Goal: Transaction & Acquisition: Purchase product/service

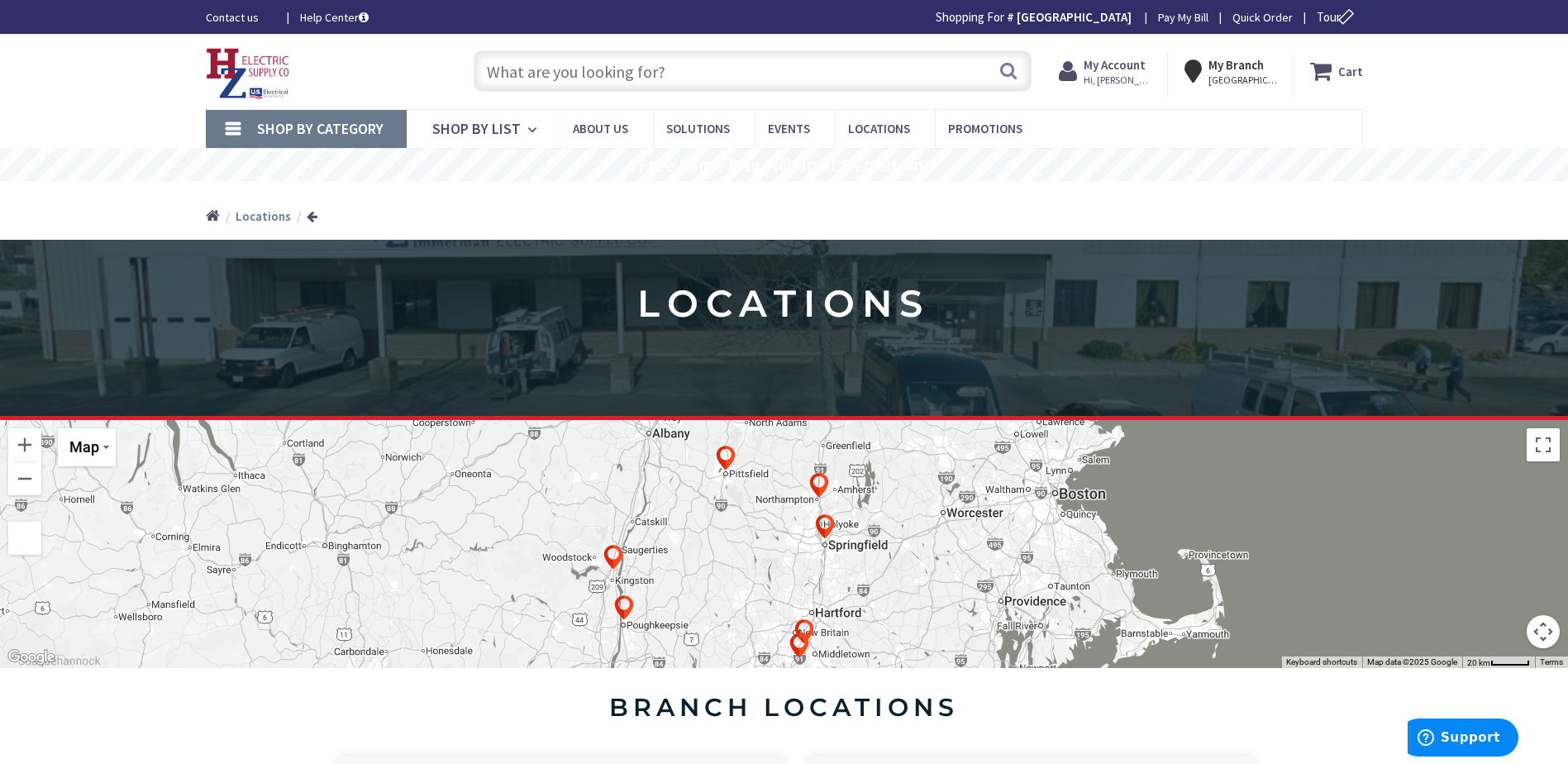
type input "[GEOGRAPHIC_DATA][PERSON_NAME], [STREET_ADDRESS][PERSON_NAME]"
click at [863, 204] on div "Home Home Locations" at bounding box center [784, 211] width 1240 height 58
click at [223, 129] on link "Shop By Category" at bounding box center [306, 129] width 201 height 38
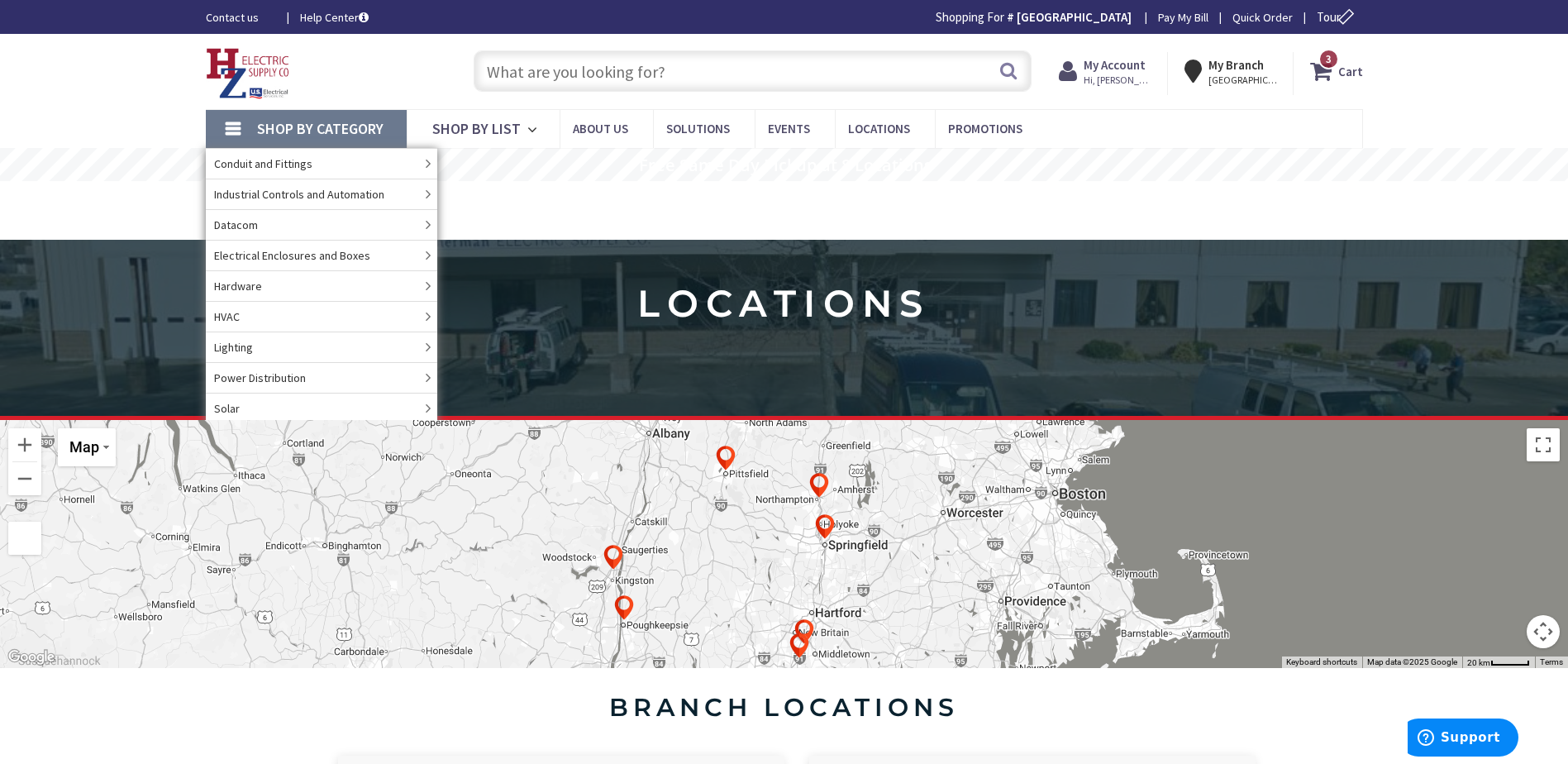
click at [651, 65] on input "text" at bounding box center [753, 70] width 558 height 41
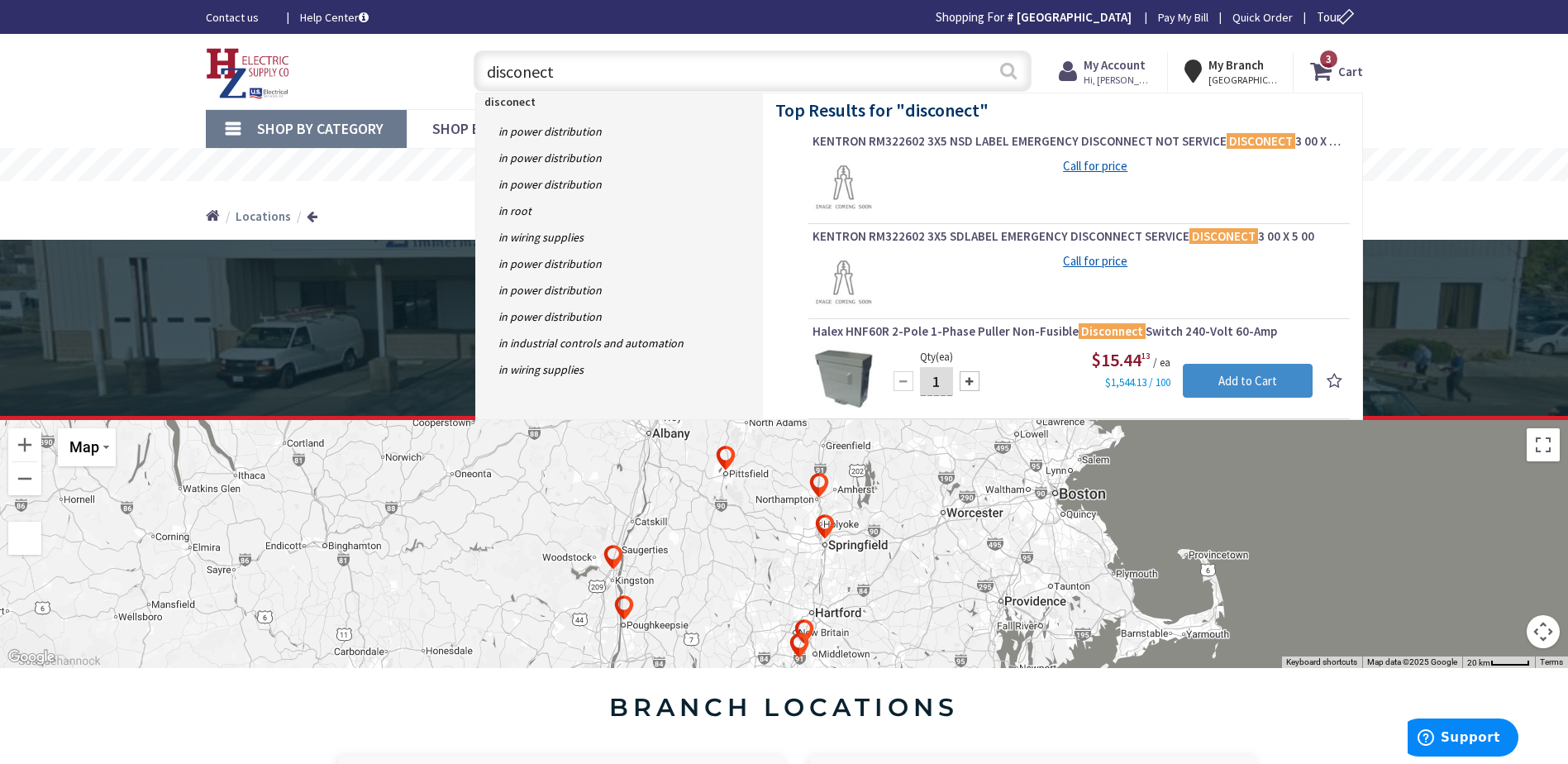
type input "disconect"
click at [1001, 76] on button "Search" at bounding box center [1008, 70] width 22 height 37
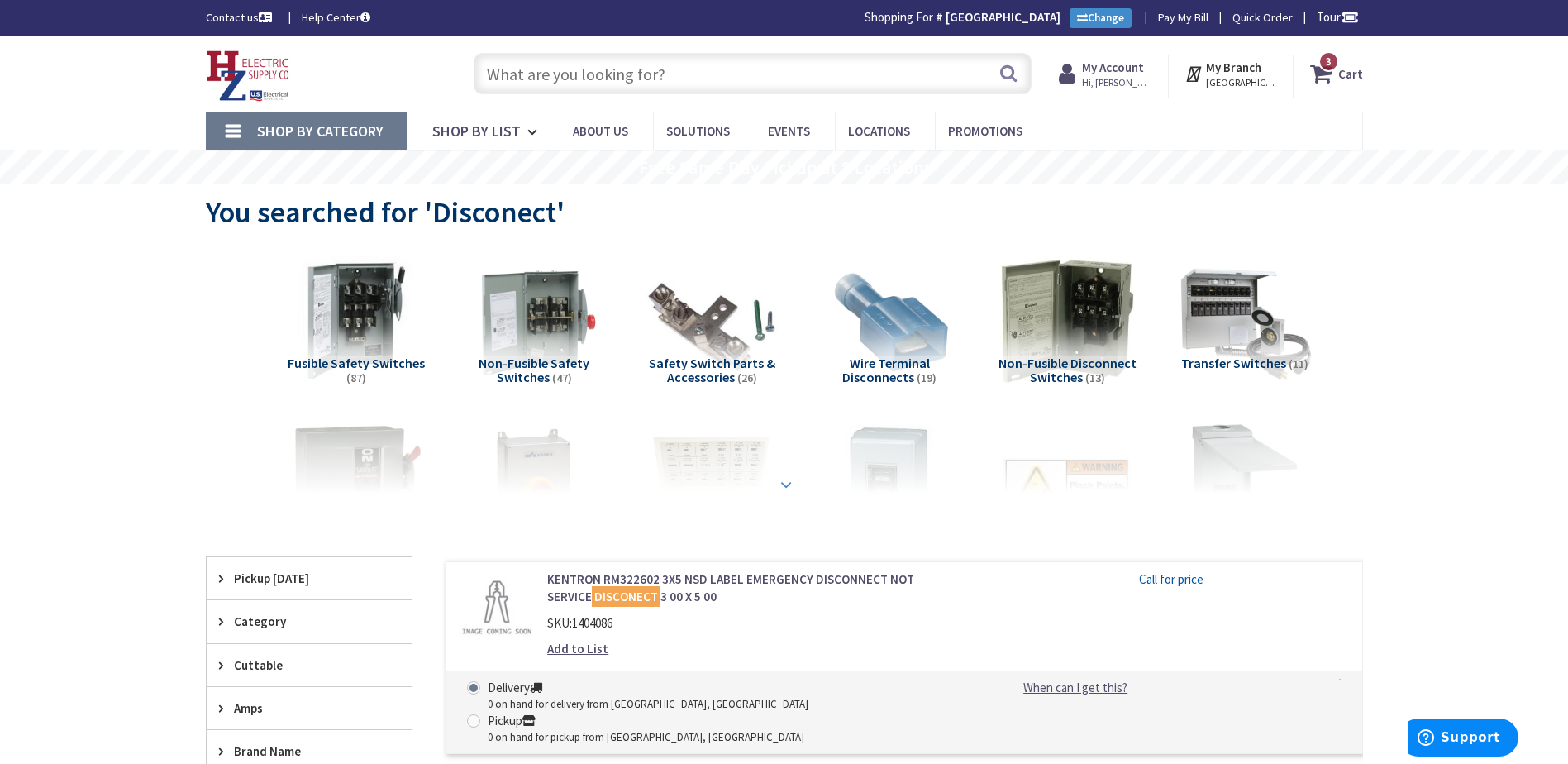
click at [789, 482] on strong at bounding box center [786, 484] width 20 height 18
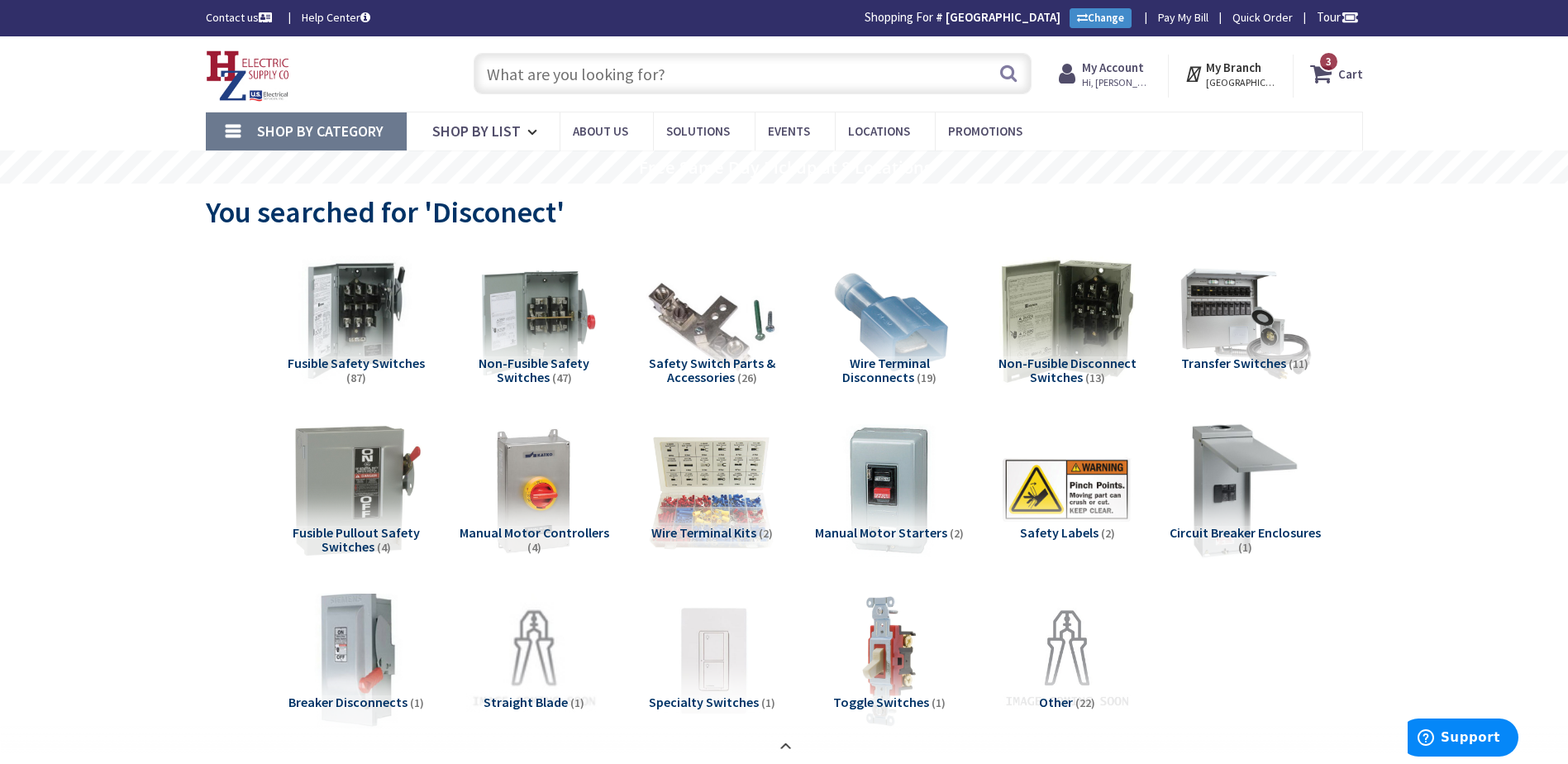
click at [536, 367] on span "Non-Fusible Safety Switches" at bounding box center [533, 370] width 110 height 31
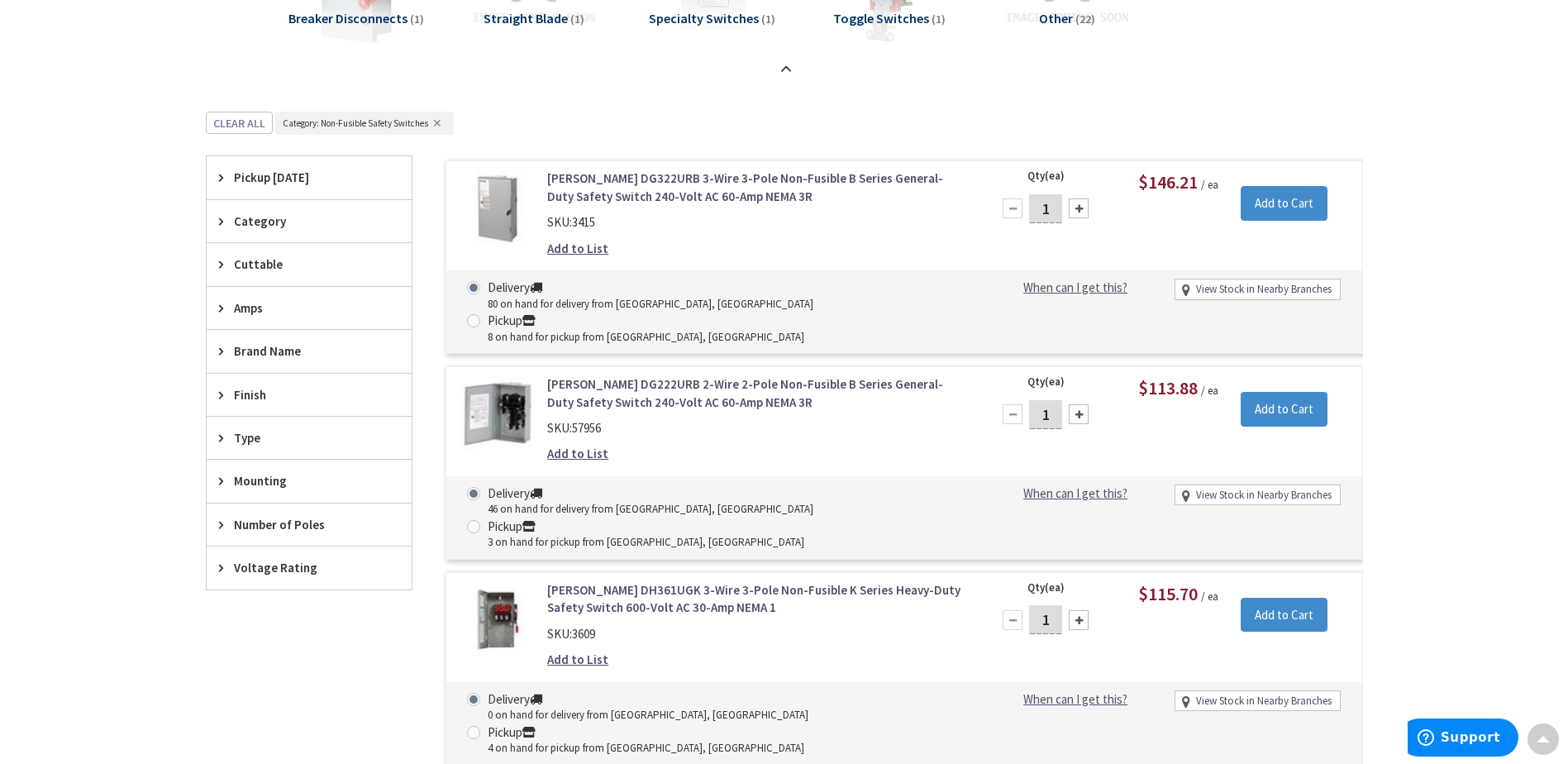
scroll to position [713, 0]
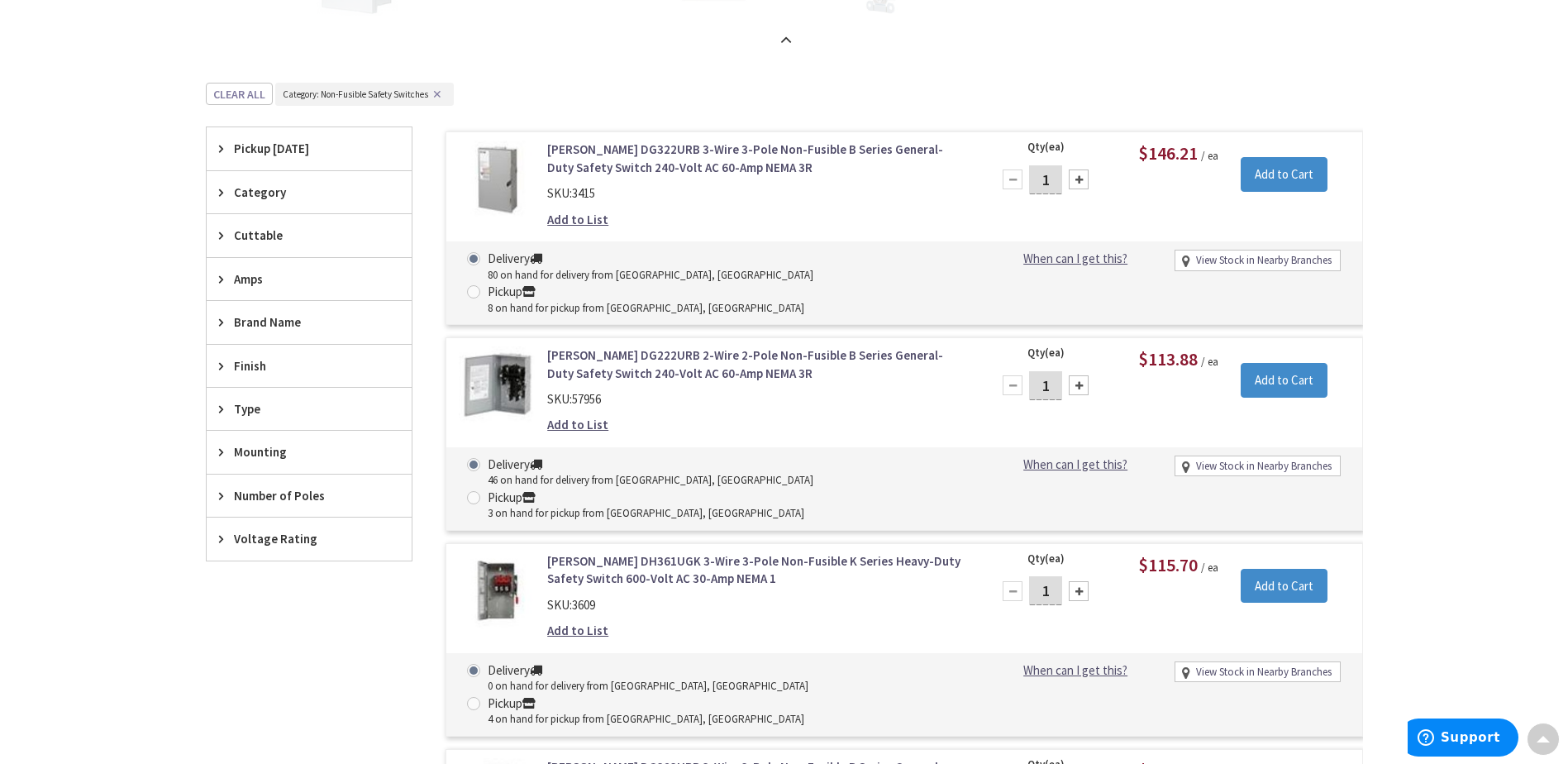
click at [617, 346] on link "[PERSON_NAME] DG222URB 2-Wire 2-Pole Non-Fusible B Series General-Duty Safety S…" at bounding box center [758, 364] width 421 height 36
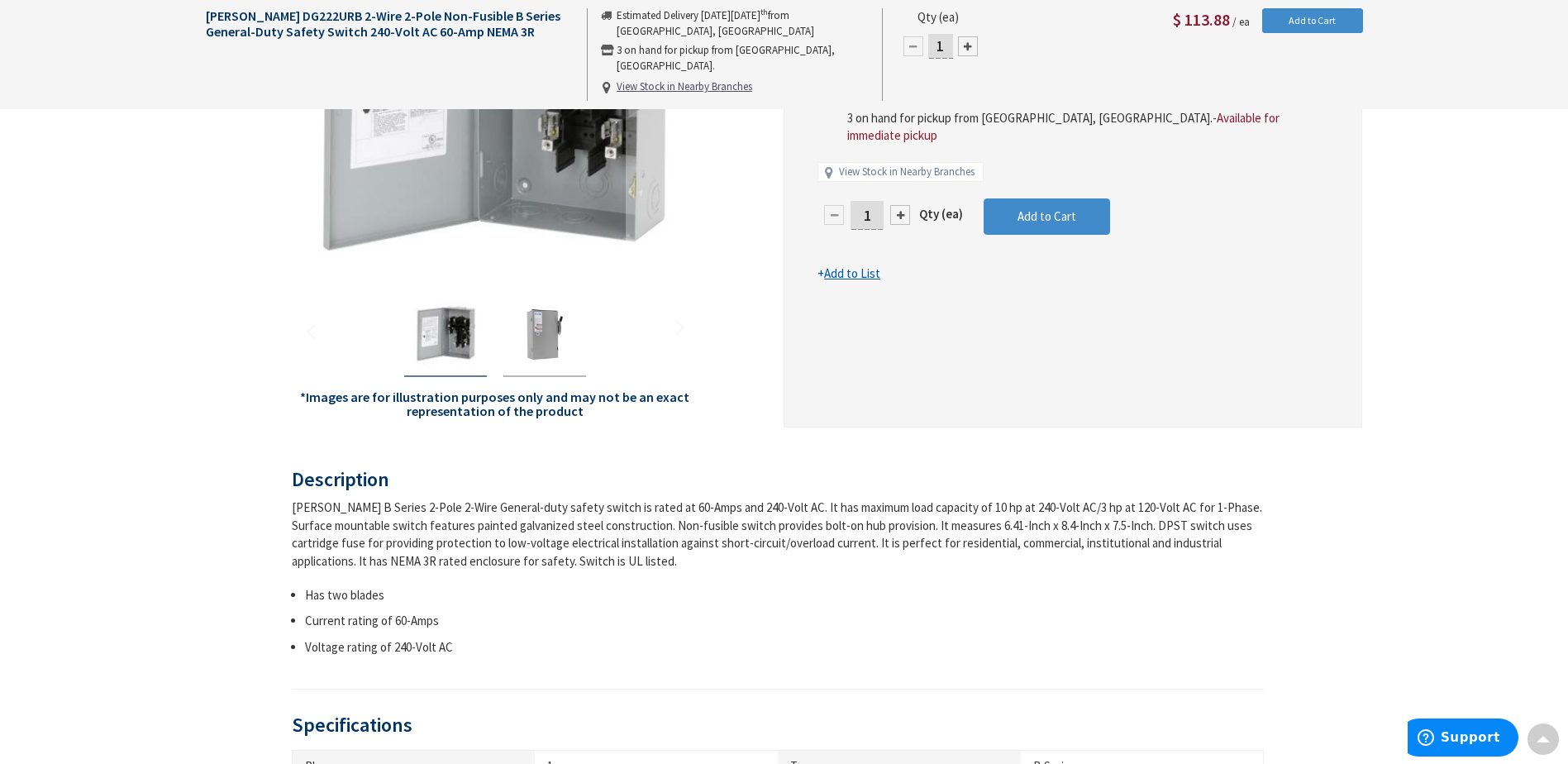
scroll to position [413, 0]
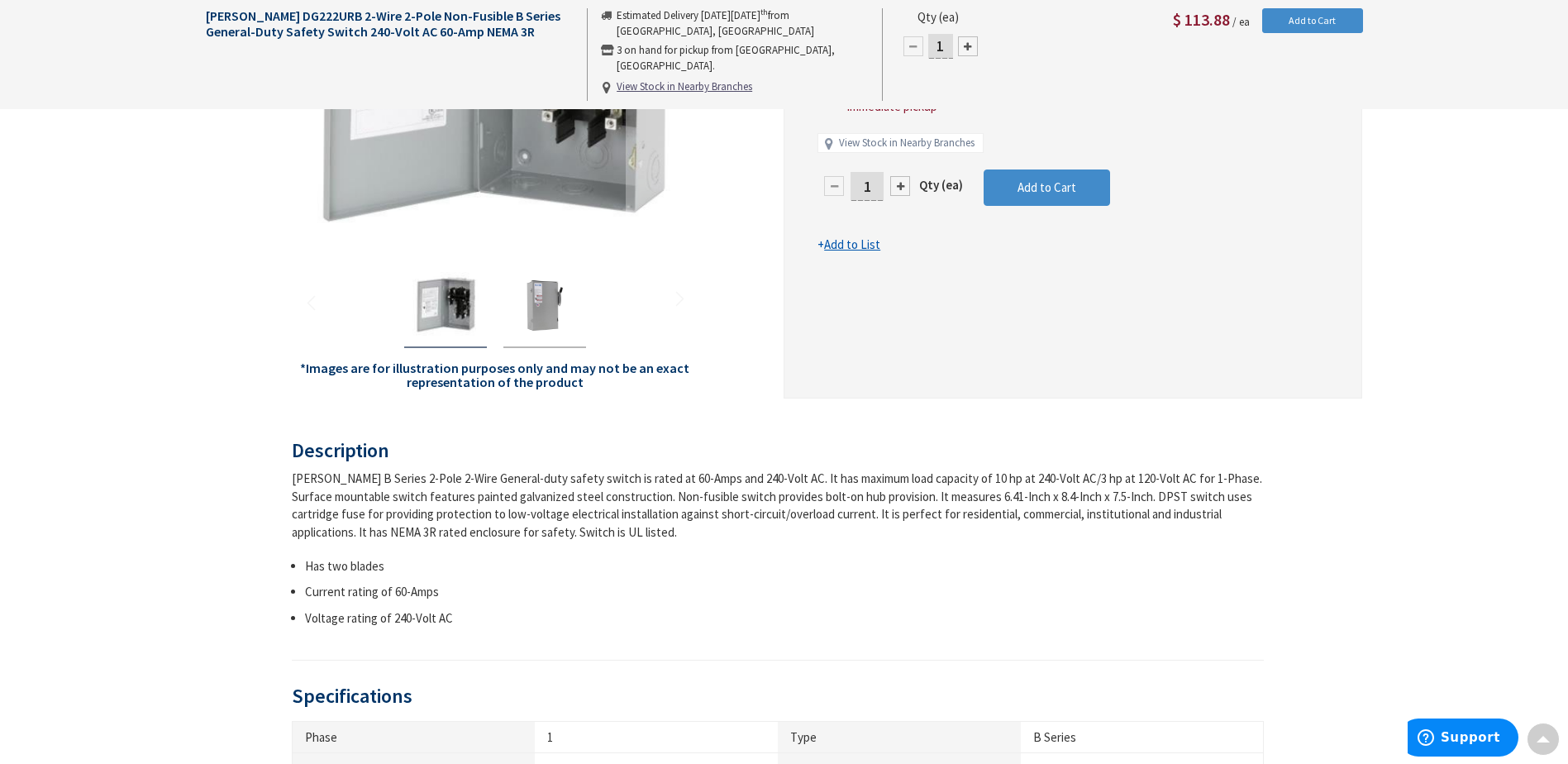
click at [548, 318] on img "Eaton DG222URB 2-Wire 2-Pole Non-Fusible B Series General-Duty Safety Switch 24…" at bounding box center [544, 305] width 67 height 67
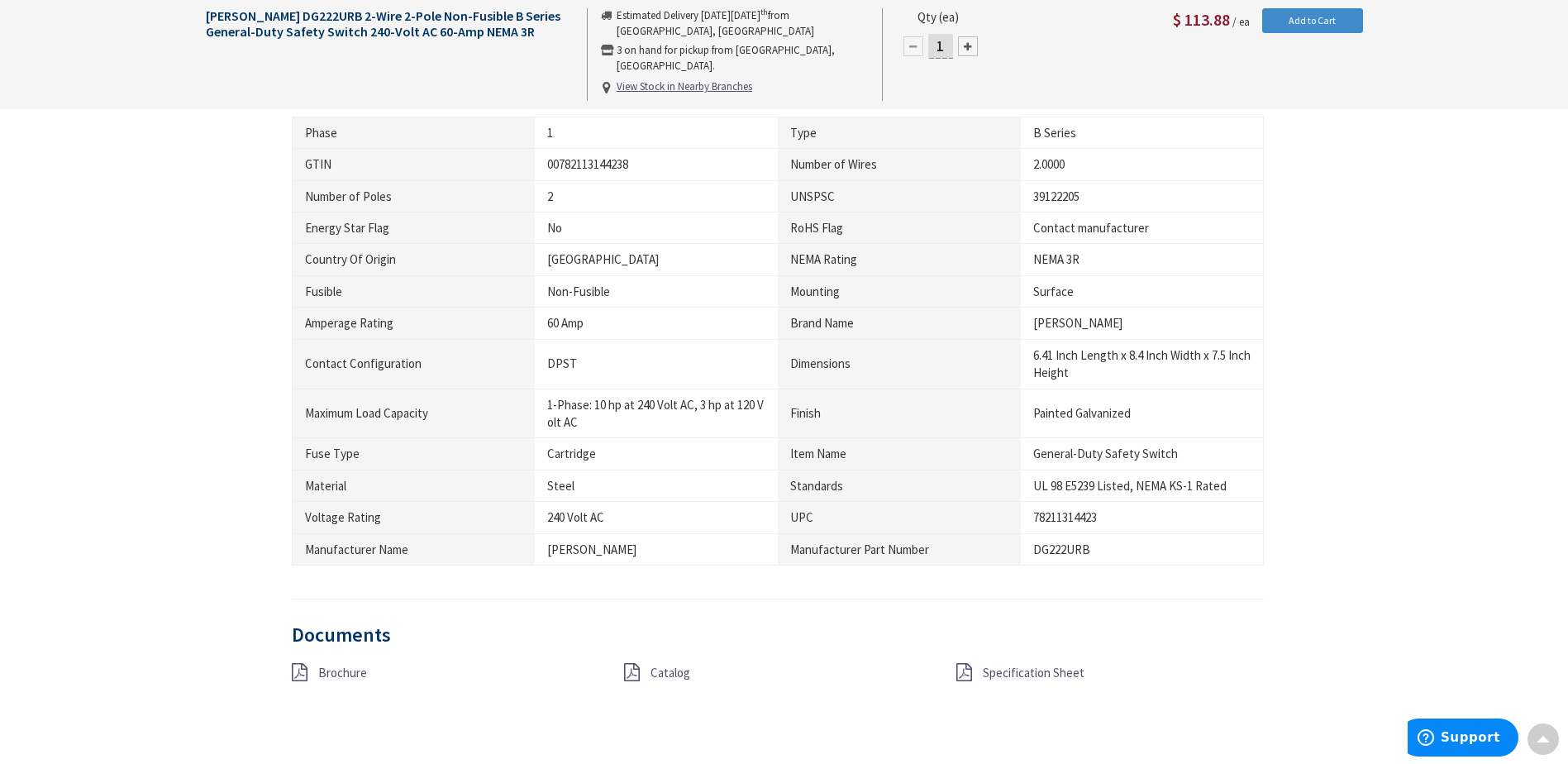
scroll to position [992, 0]
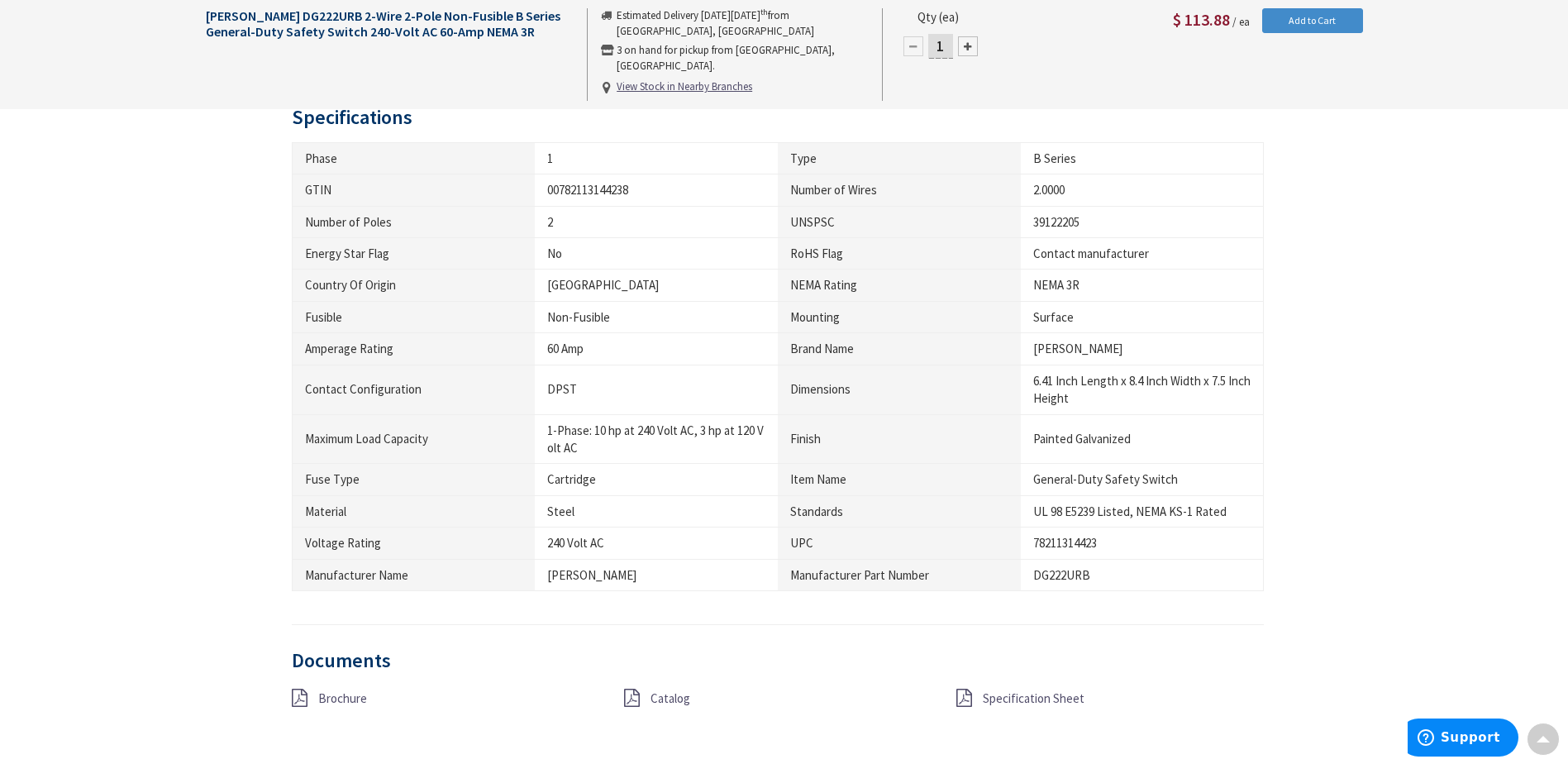
click at [1024, 700] on span "Specification Sheet" at bounding box center [1034, 697] width 102 height 15
click at [334, 704] on span "Brochure" at bounding box center [342, 697] width 48 height 15
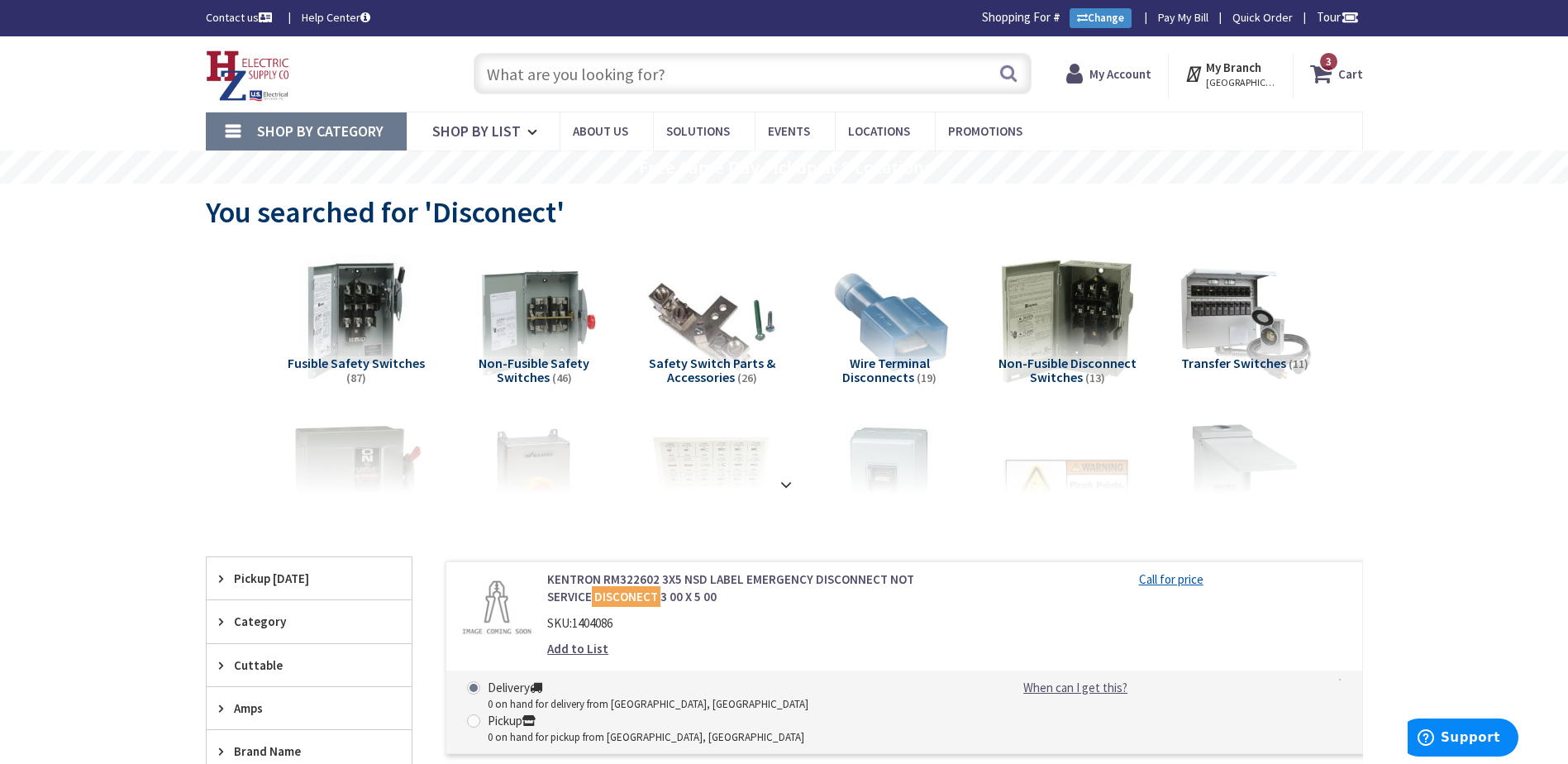
click at [521, 360] on span "Non-Fusible Safety Switches" at bounding box center [533, 370] width 110 height 31
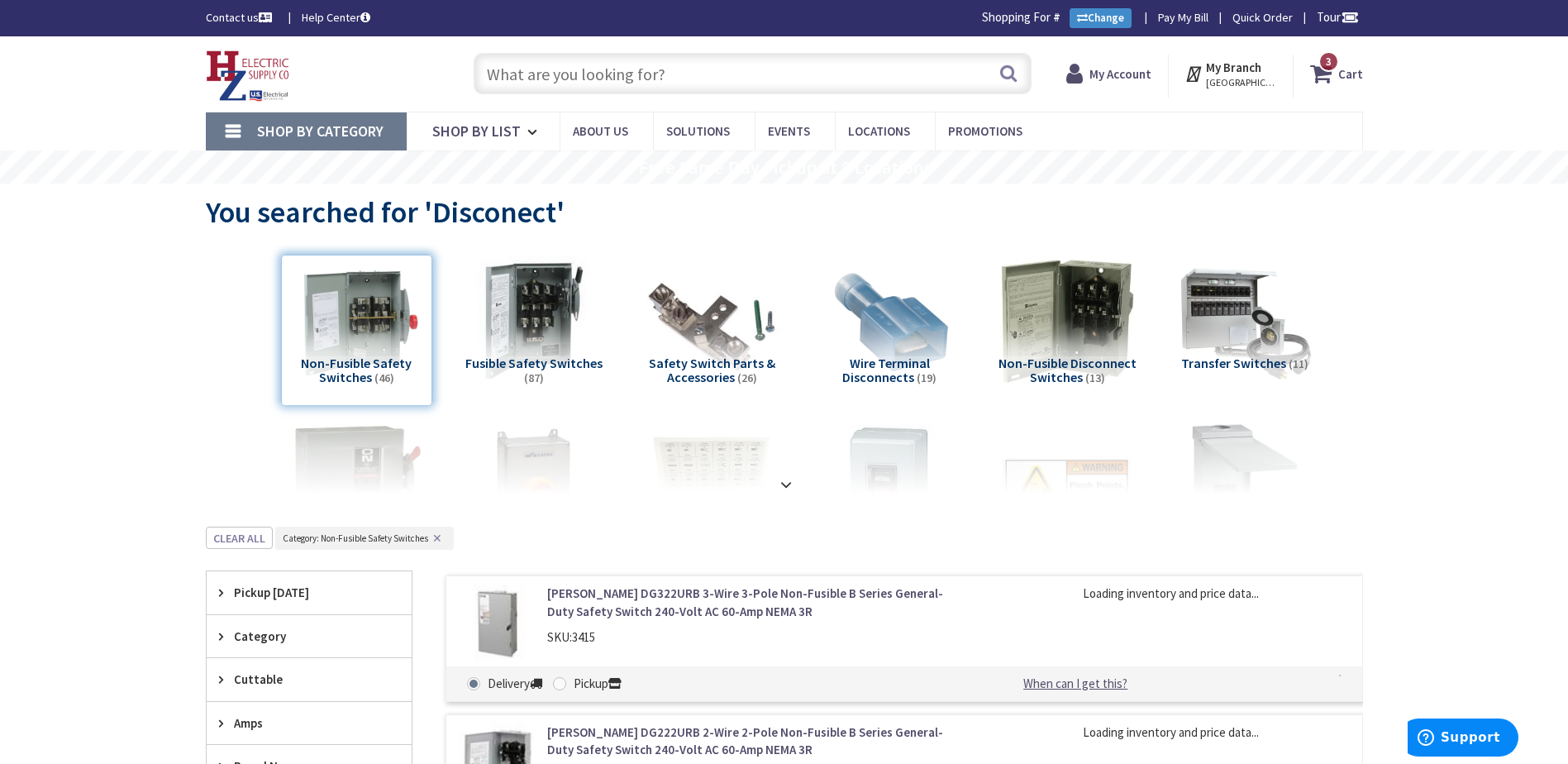
scroll to position [527, 0]
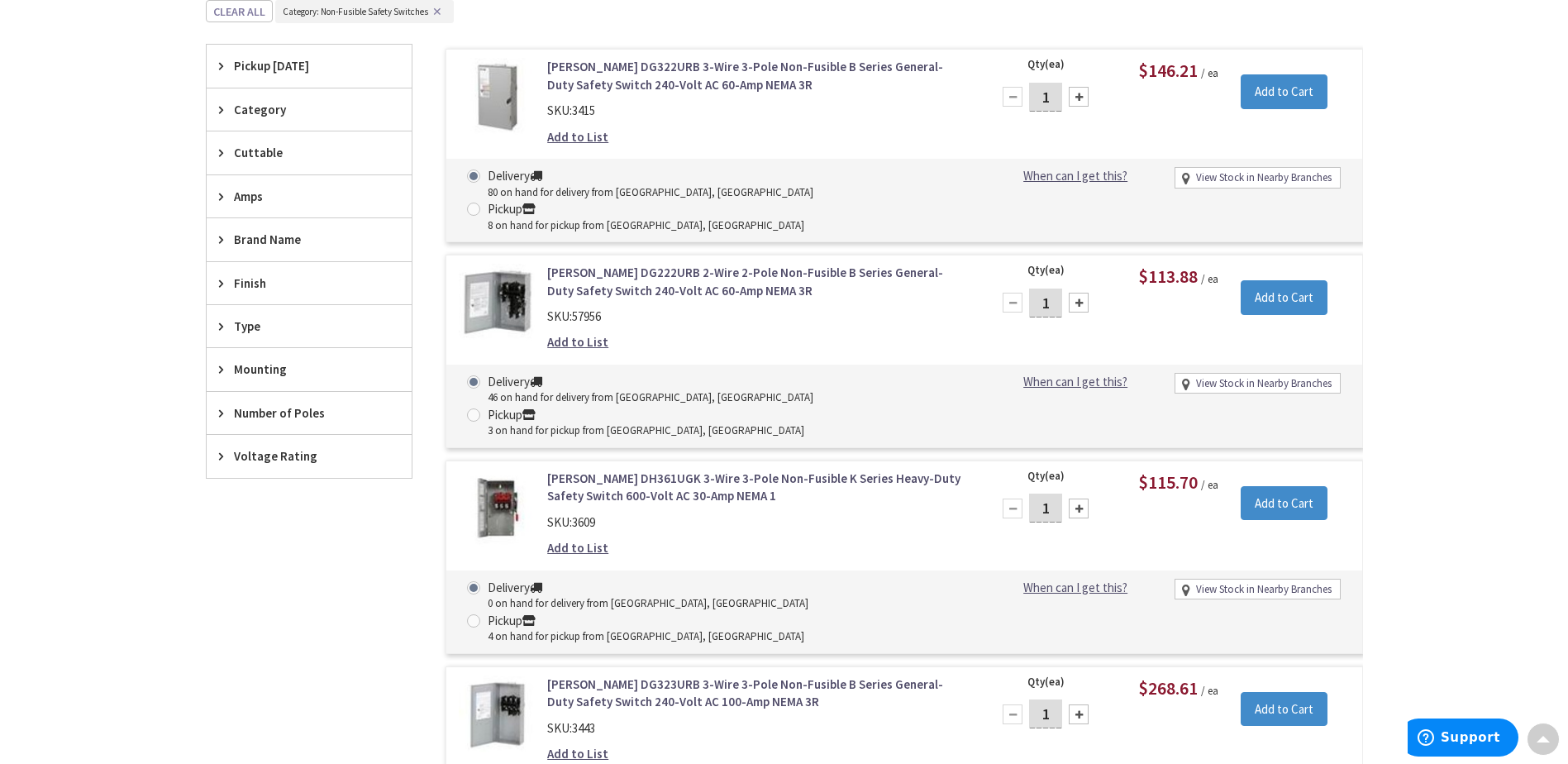
click at [279, 412] on span "Number of Poles" at bounding box center [302, 412] width 135 height 17
click at [249, 496] on span "2" at bounding box center [309, 501] width 205 height 28
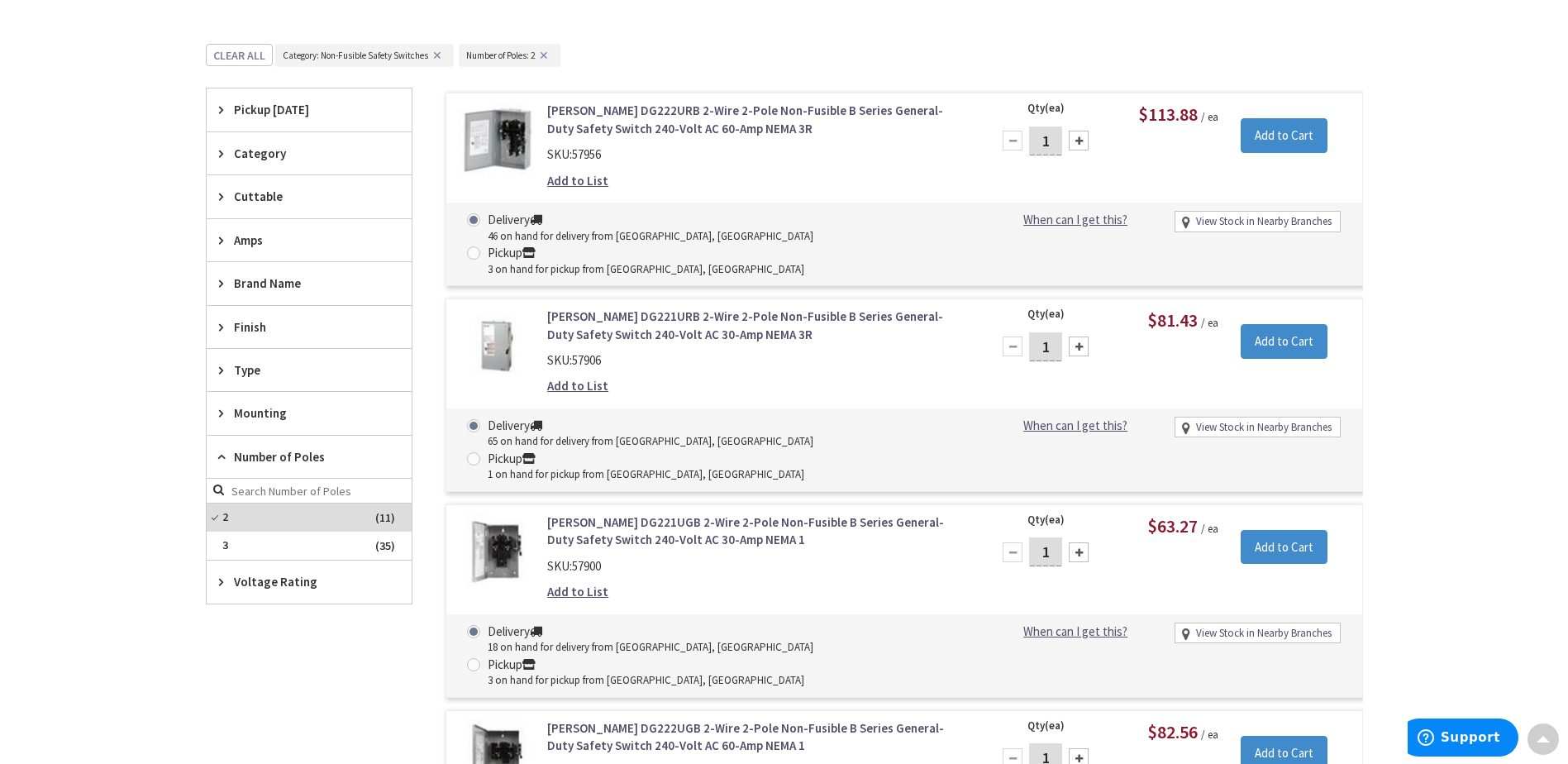
scroll to position [543, 0]
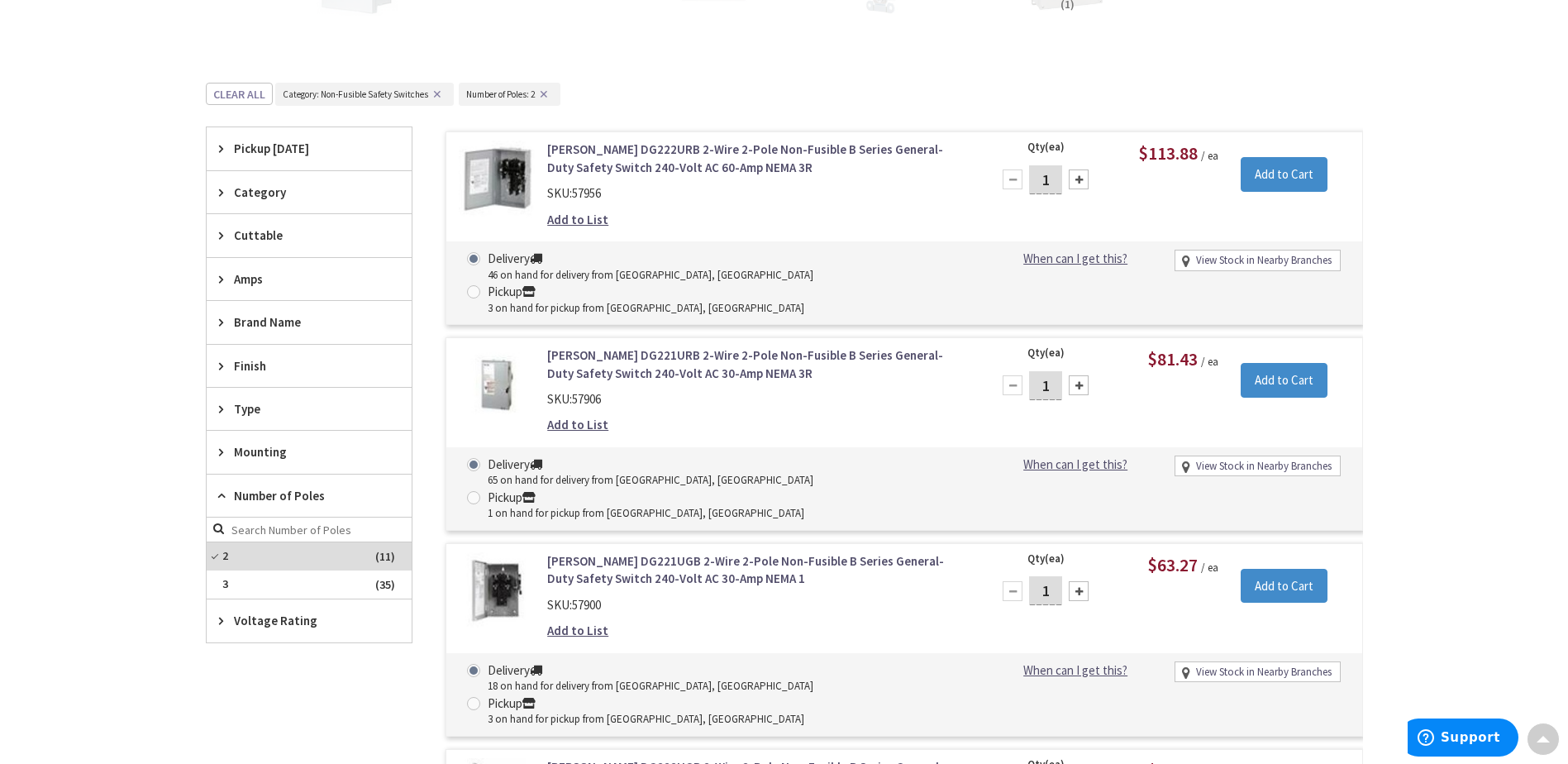
click at [264, 283] on span "Amps" at bounding box center [302, 278] width 135 height 17
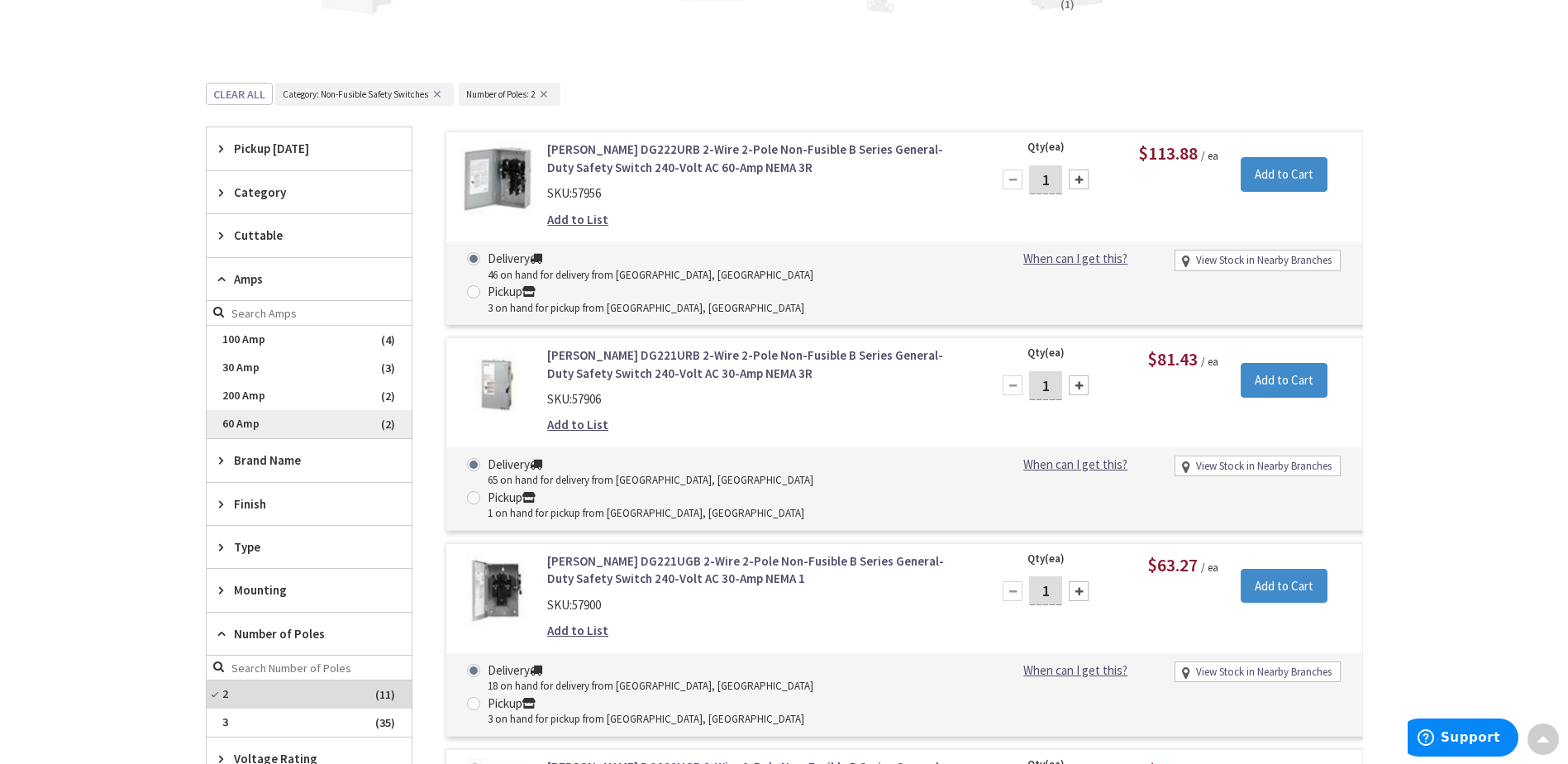
click at [259, 424] on span "60 Amp" at bounding box center [309, 424] width 205 height 28
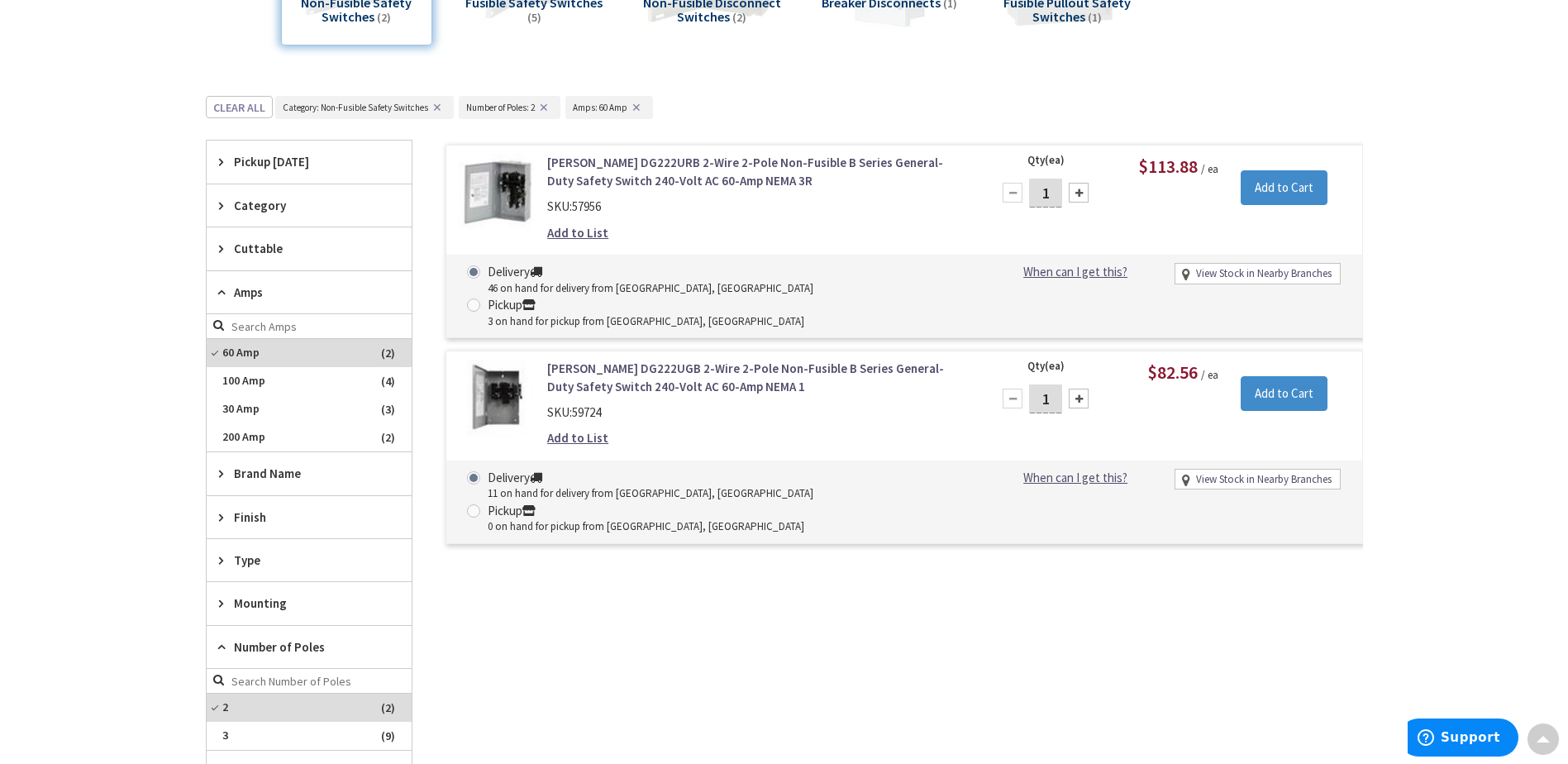
scroll to position [295, 0]
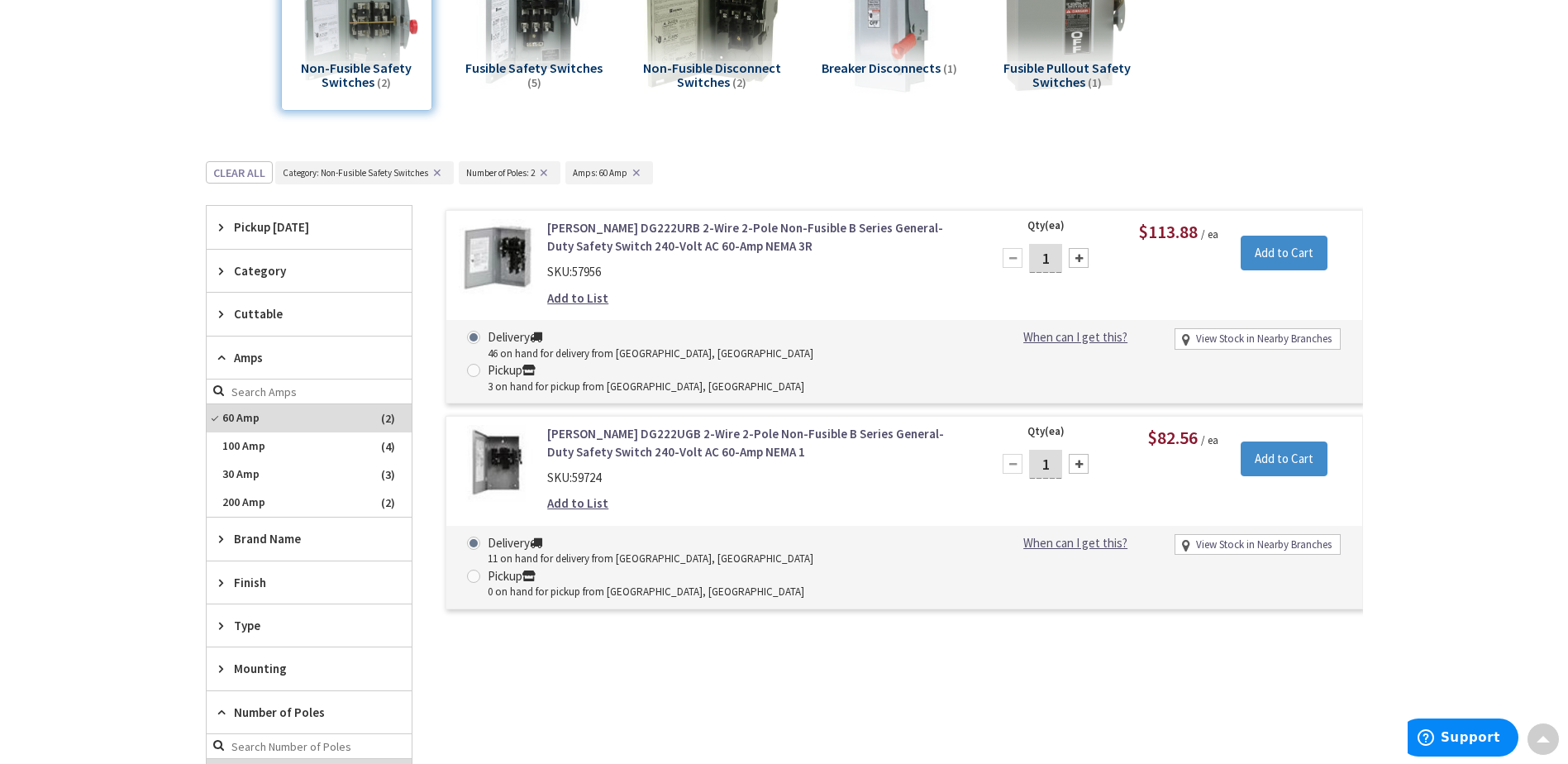
click at [1079, 257] on div at bounding box center [1078, 258] width 20 height 20
type input "2"
click at [1286, 251] on input "Add to Cart" at bounding box center [1284, 253] width 87 height 35
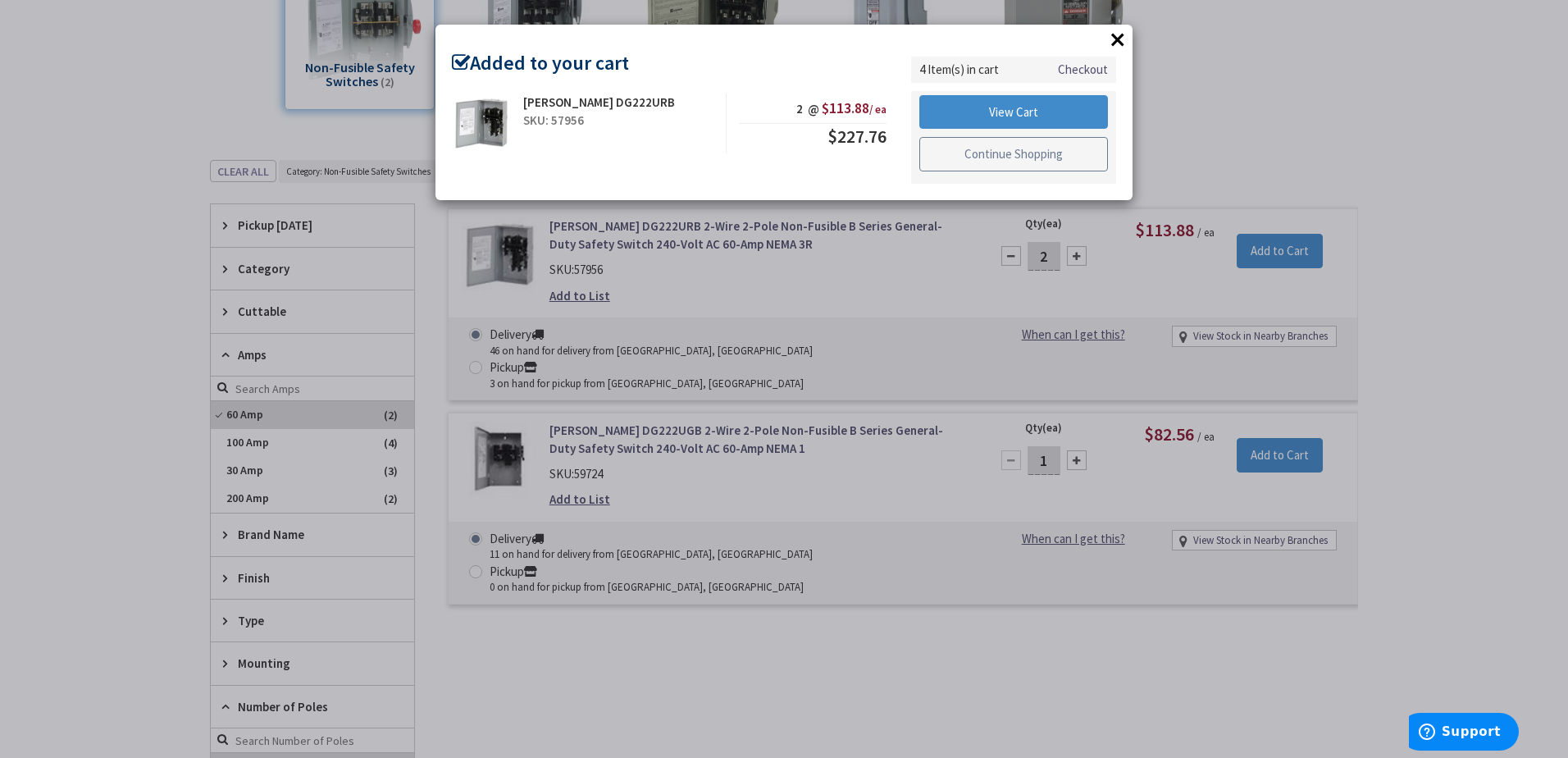
click at [993, 147] on link "Continue Shopping" at bounding box center [1013, 154] width 189 height 34
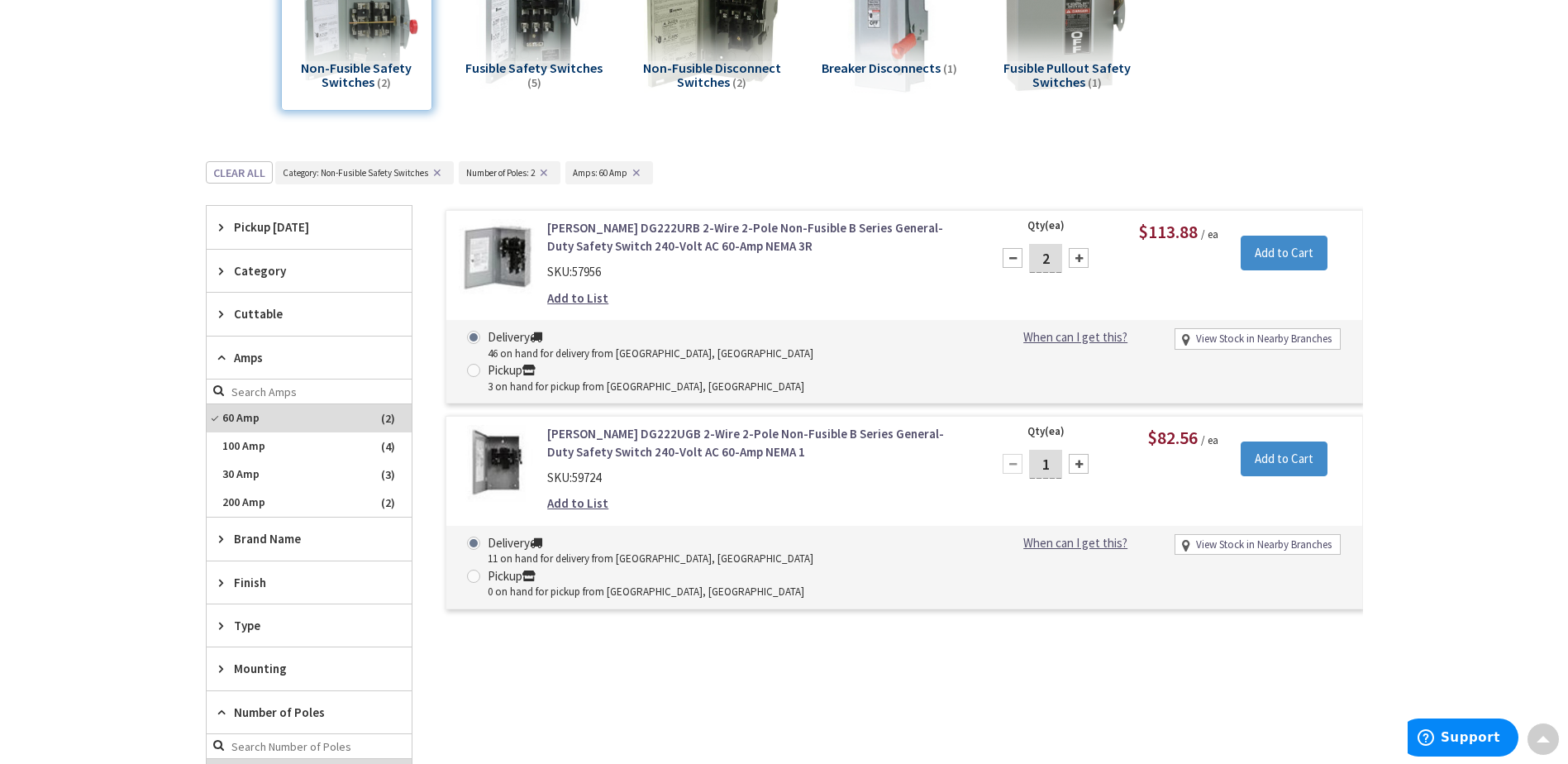
click at [668, 251] on link "[PERSON_NAME] DG222URB 2-Wire 2-Pole Non-Fusible B Series General-Duty Safety S…" at bounding box center [758, 236] width 421 height 36
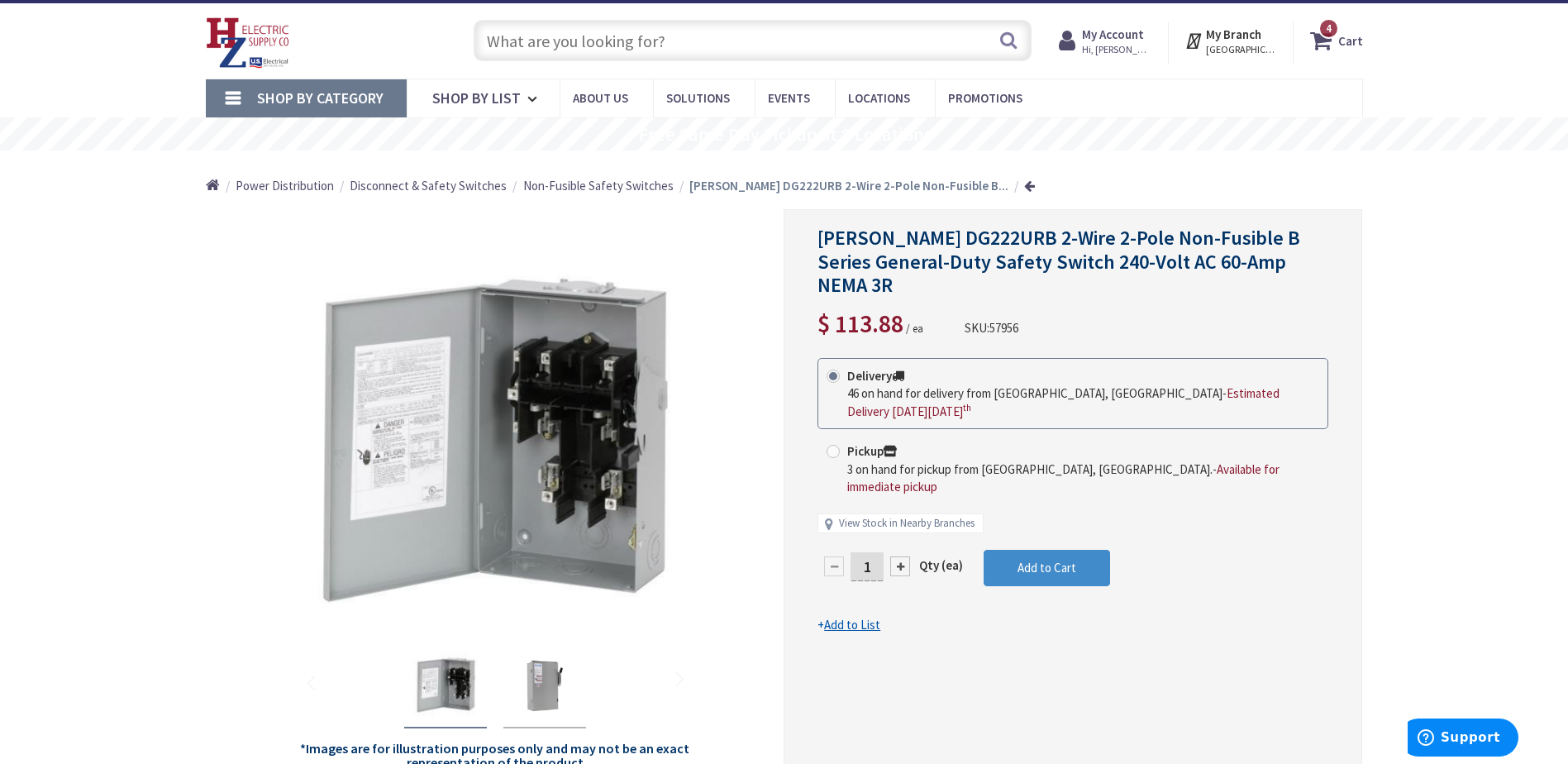
scroll to position [83, 0]
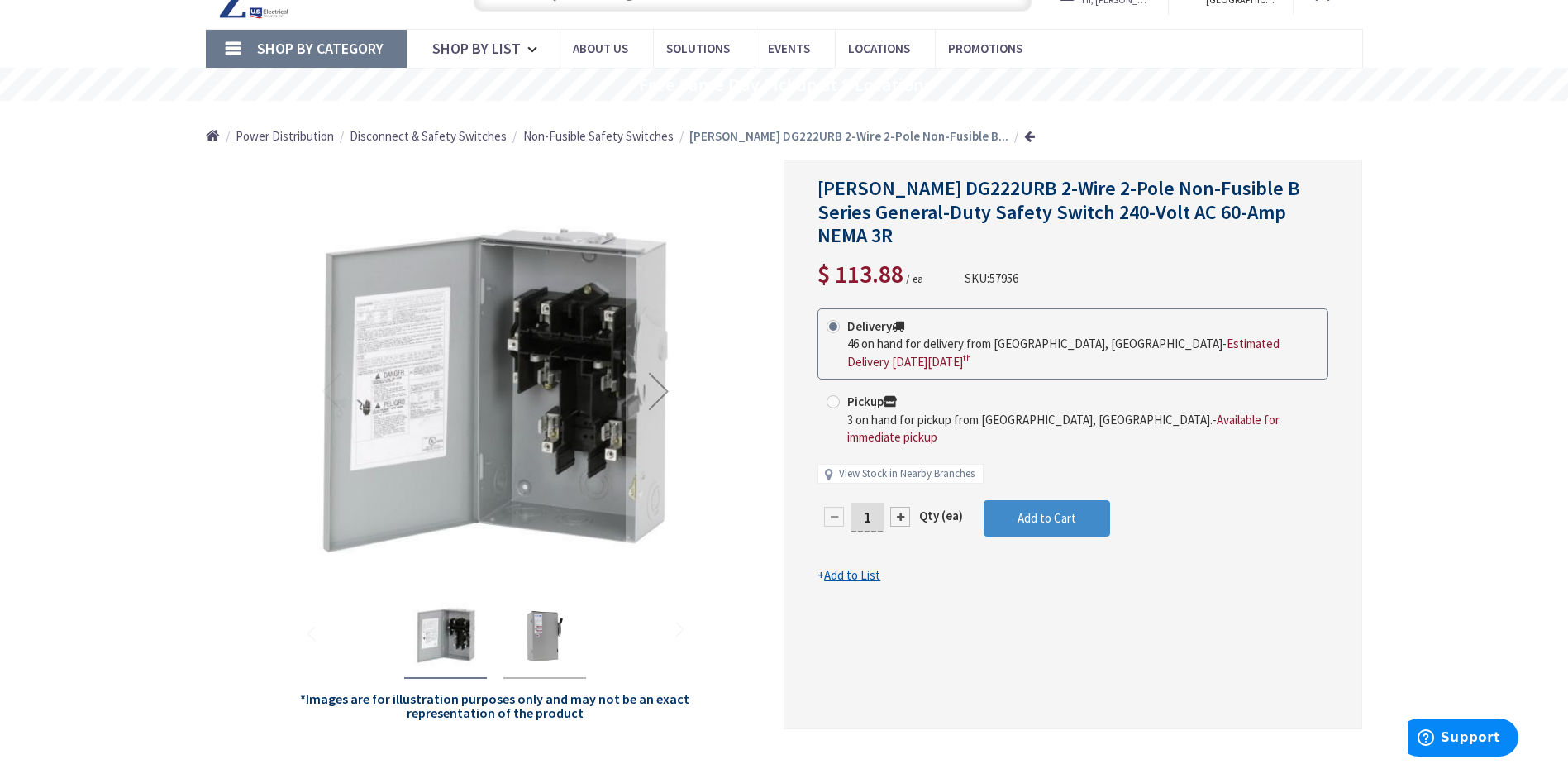
click at [571, 628] on img "Eaton DG222URB 2-Wire 2-Pole Non-Fusible B Series General-Duty Safety Switch 24…" at bounding box center [544, 635] width 67 height 67
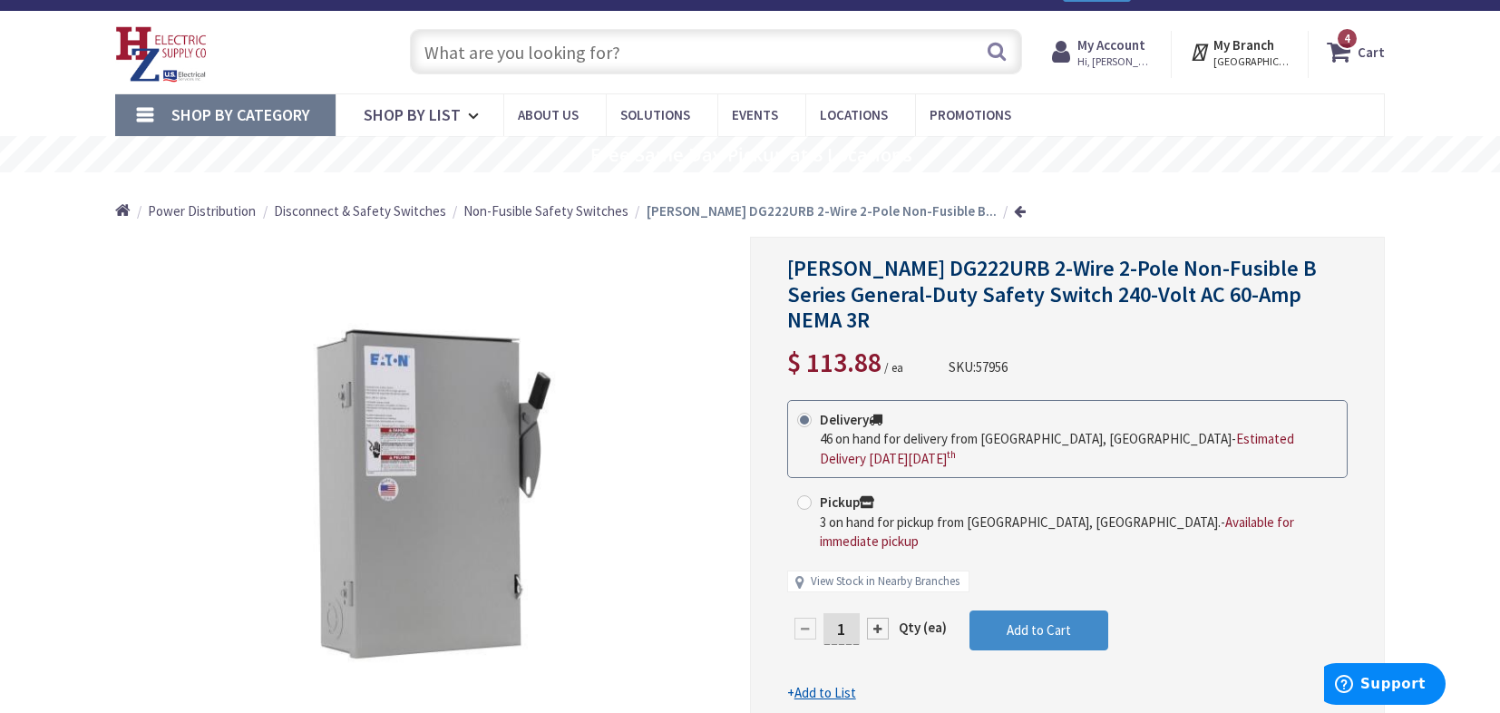
scroll to position [0, 0]
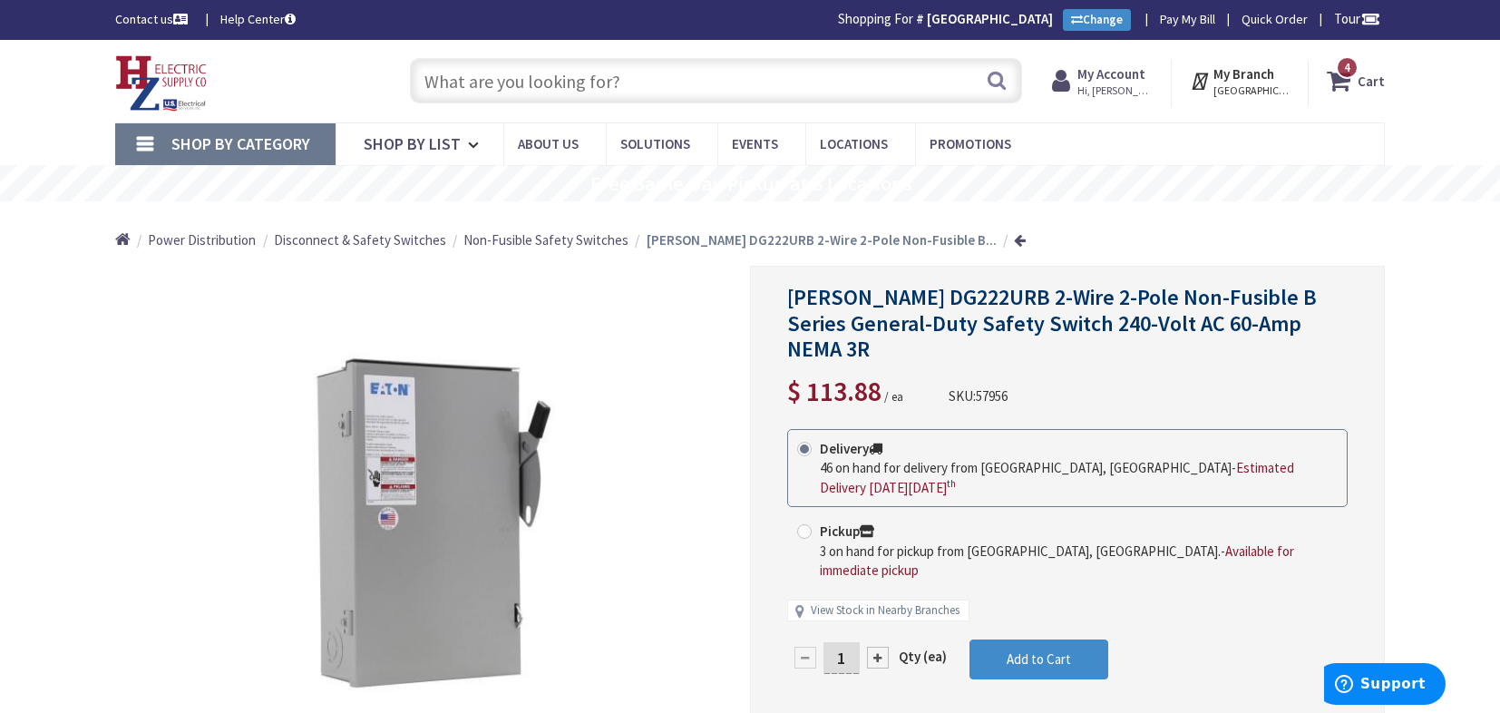
click at [1342, 81] on icon at bounding box center [1341, 80] width 31 height 33
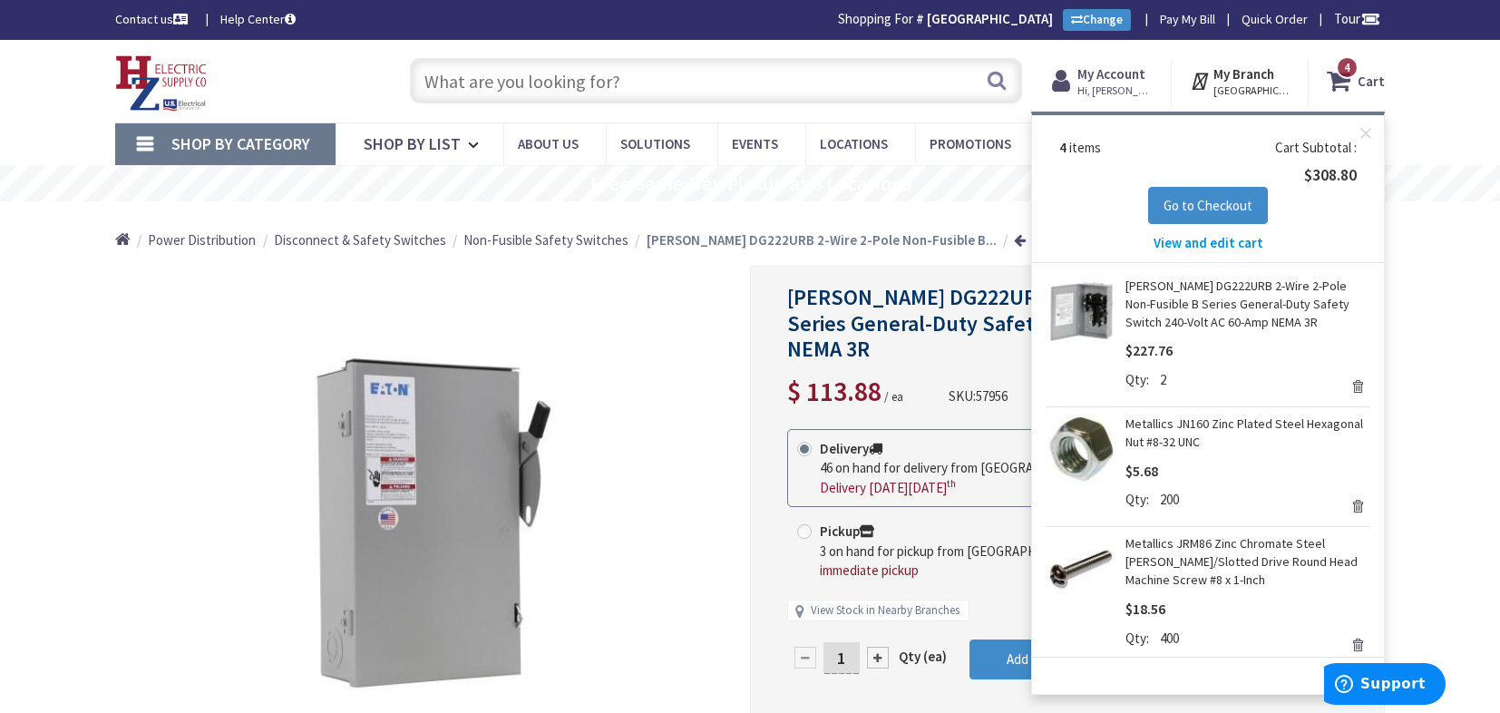
click at [1204, 246] on span "View and edit cart" at bounding box center [1208, 242] width 110 height 17
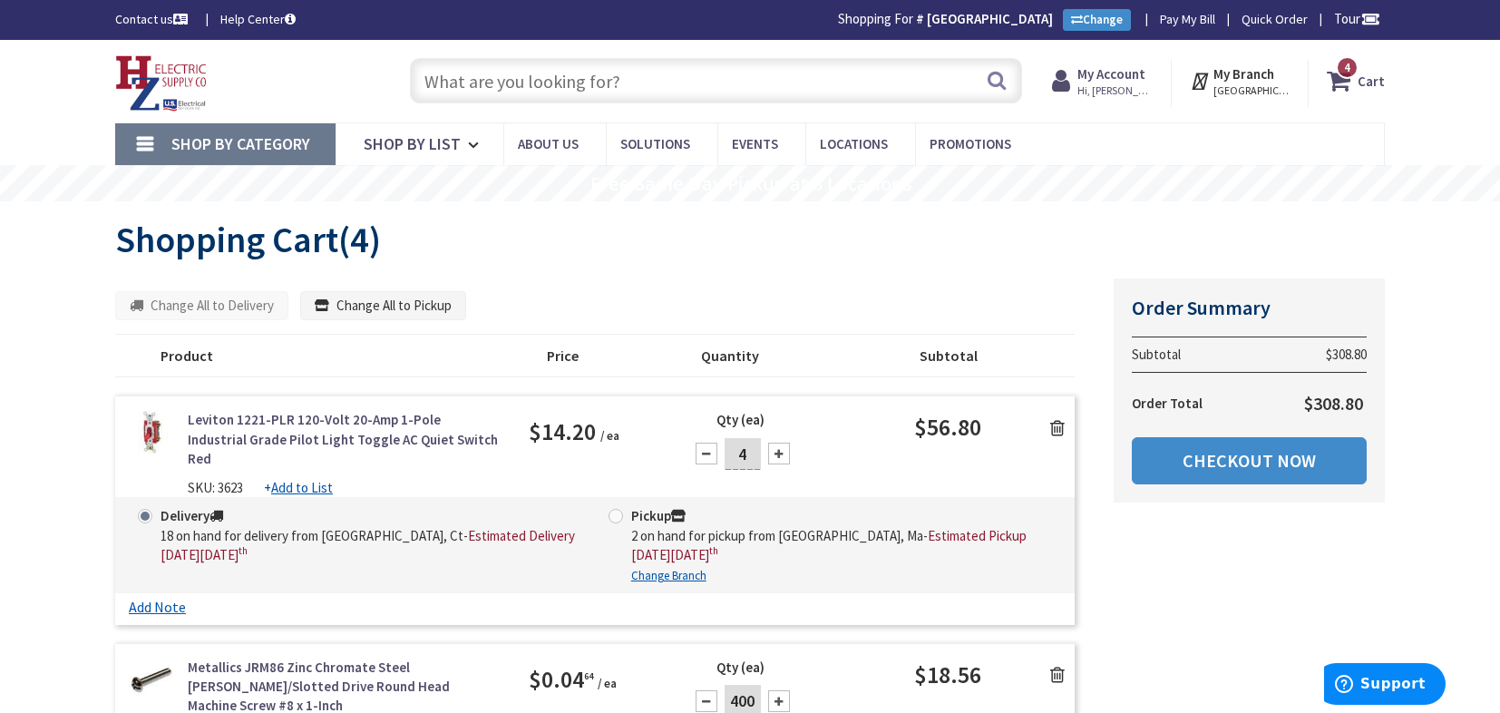
click at [846, 242] on h1 "Shopping Cart (4)" at bounding box center [749, 239] width 1269 height 40
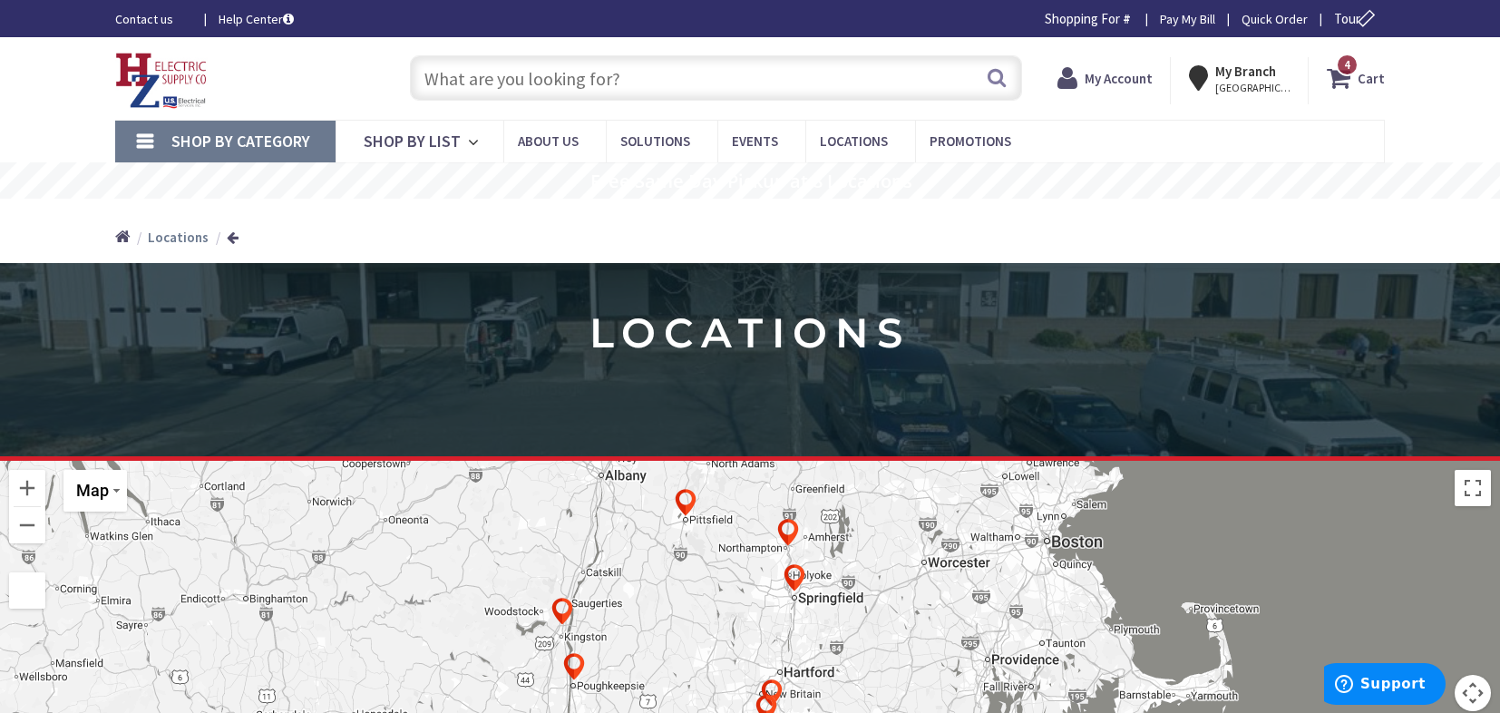
click at [1356, 81] on icon at bounding box center [1341, 78] width 31 height 33
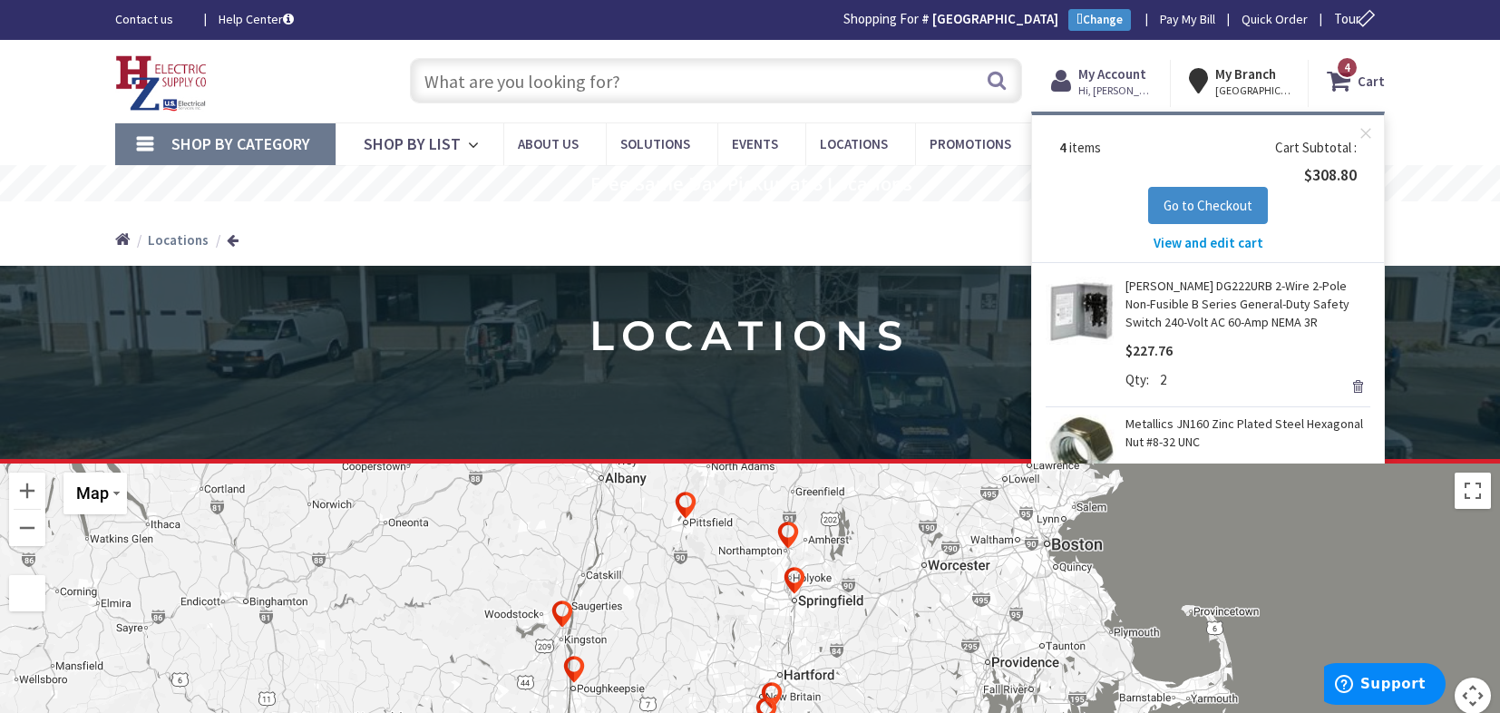
click at [1223, 238] on span "View and edit cart" at bounding box center [1208, 242] width 110 height 17
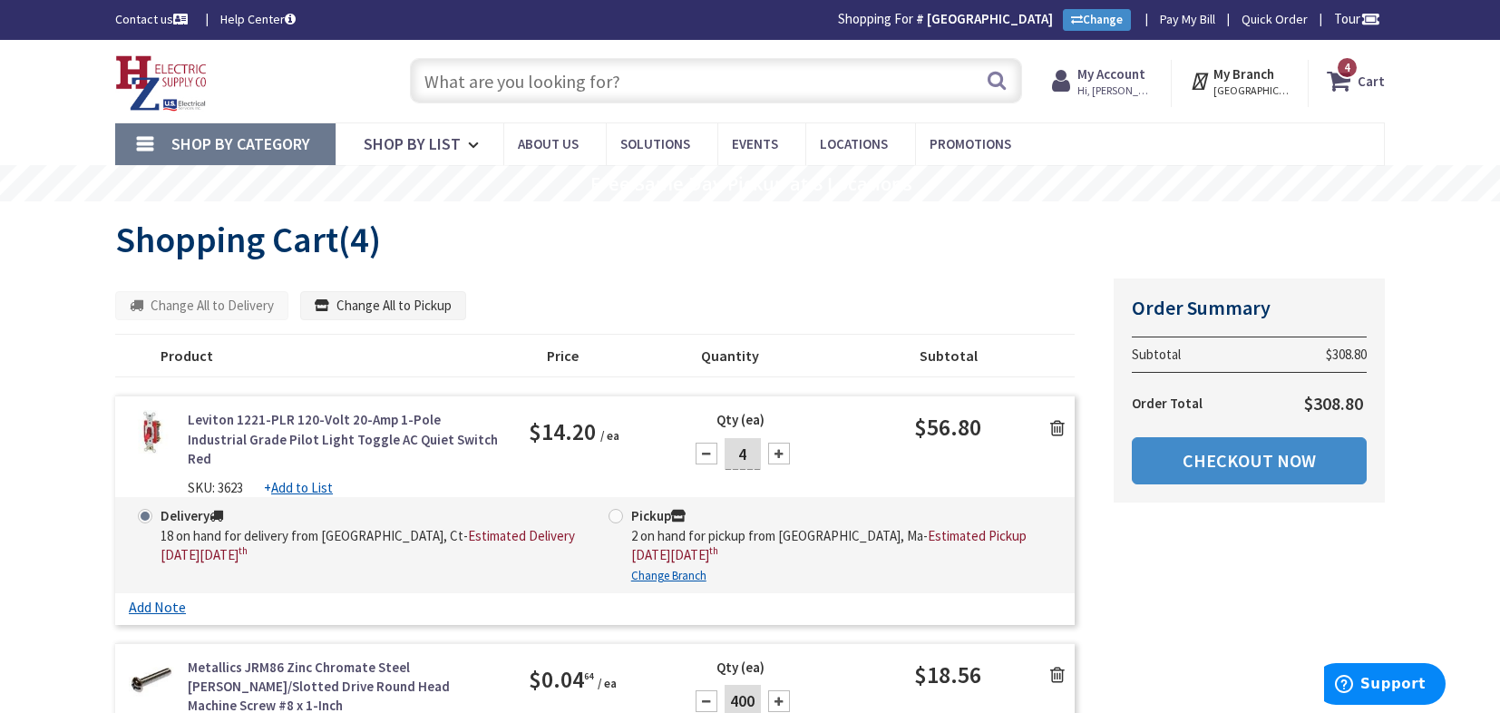
click at [146, 149] on link "Shop By Category" at bounding box center [225, 144] width 220 height 42
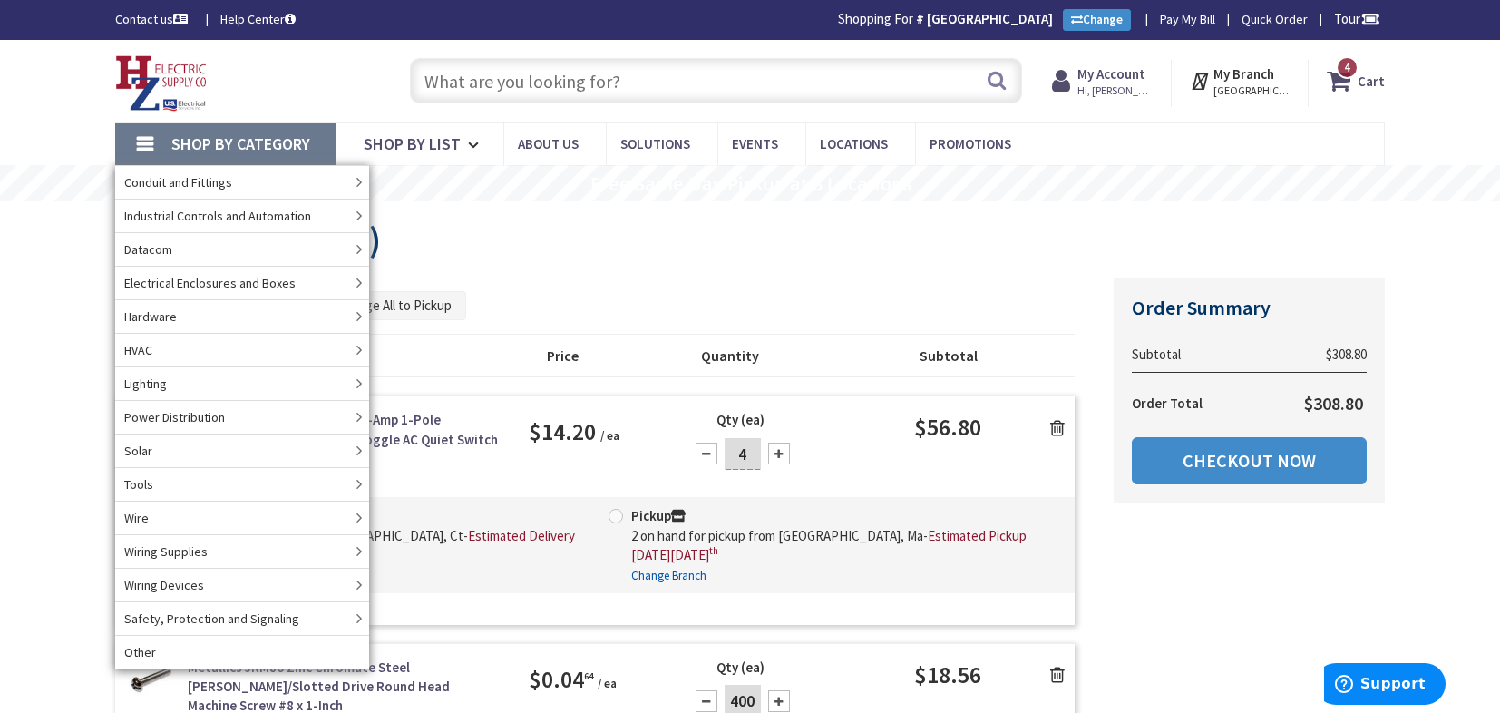
click at [995, 271] on div "Shopping Cart (4) Summary Order Summary Subtotal $308.80 Order Total $308.80 Ch…" at bounding box center [749, 355] width 1269 height 272
